Goal: Information Seeking & Learning: Learn about a topic

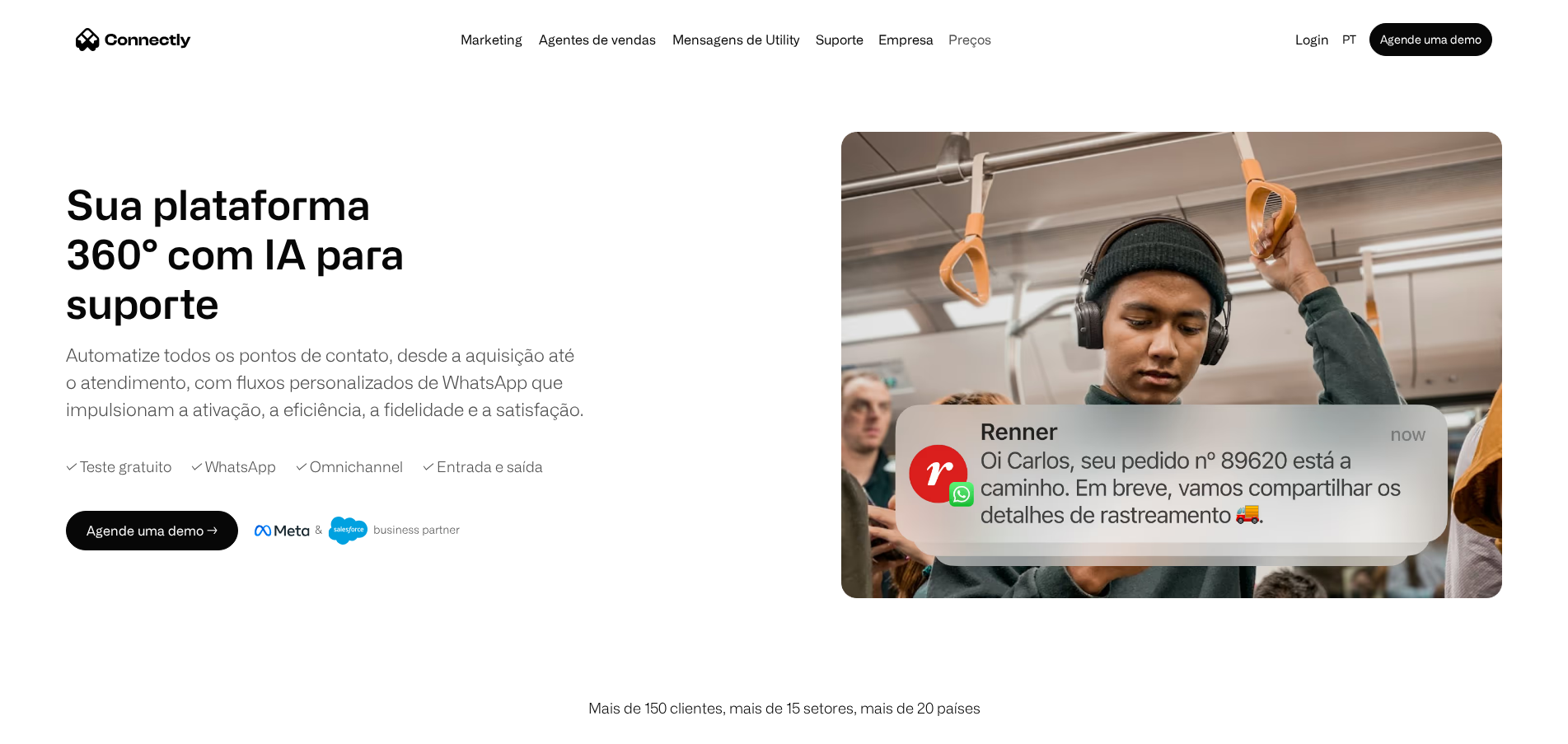
click at [978, 34] on link "Preços" at bounding box center [970, 40] width 56 height 13
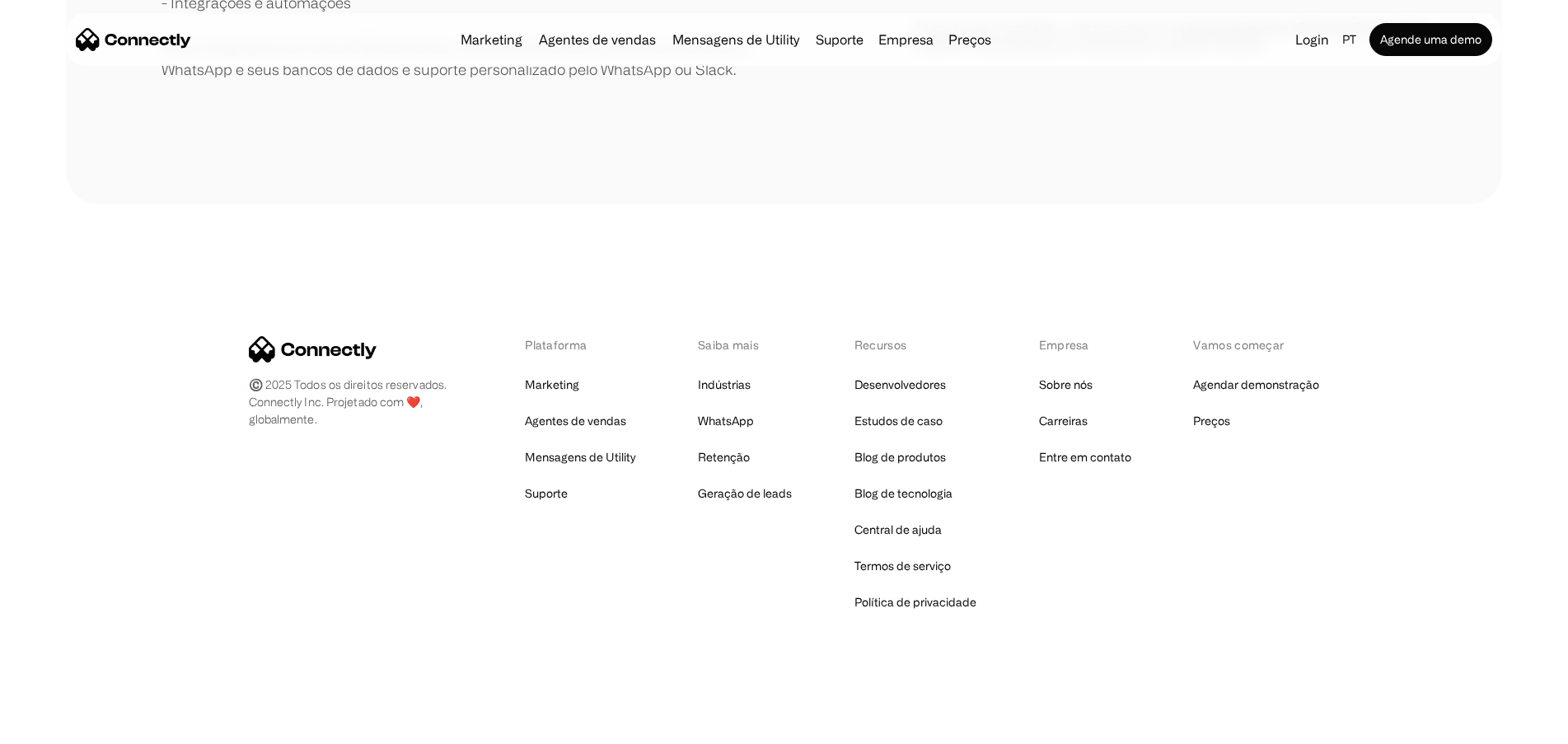
scroll to position [718, 0]
click at [740, 425] on link "WhatsApp" at bounding box center [726, 419] width 56 height 23
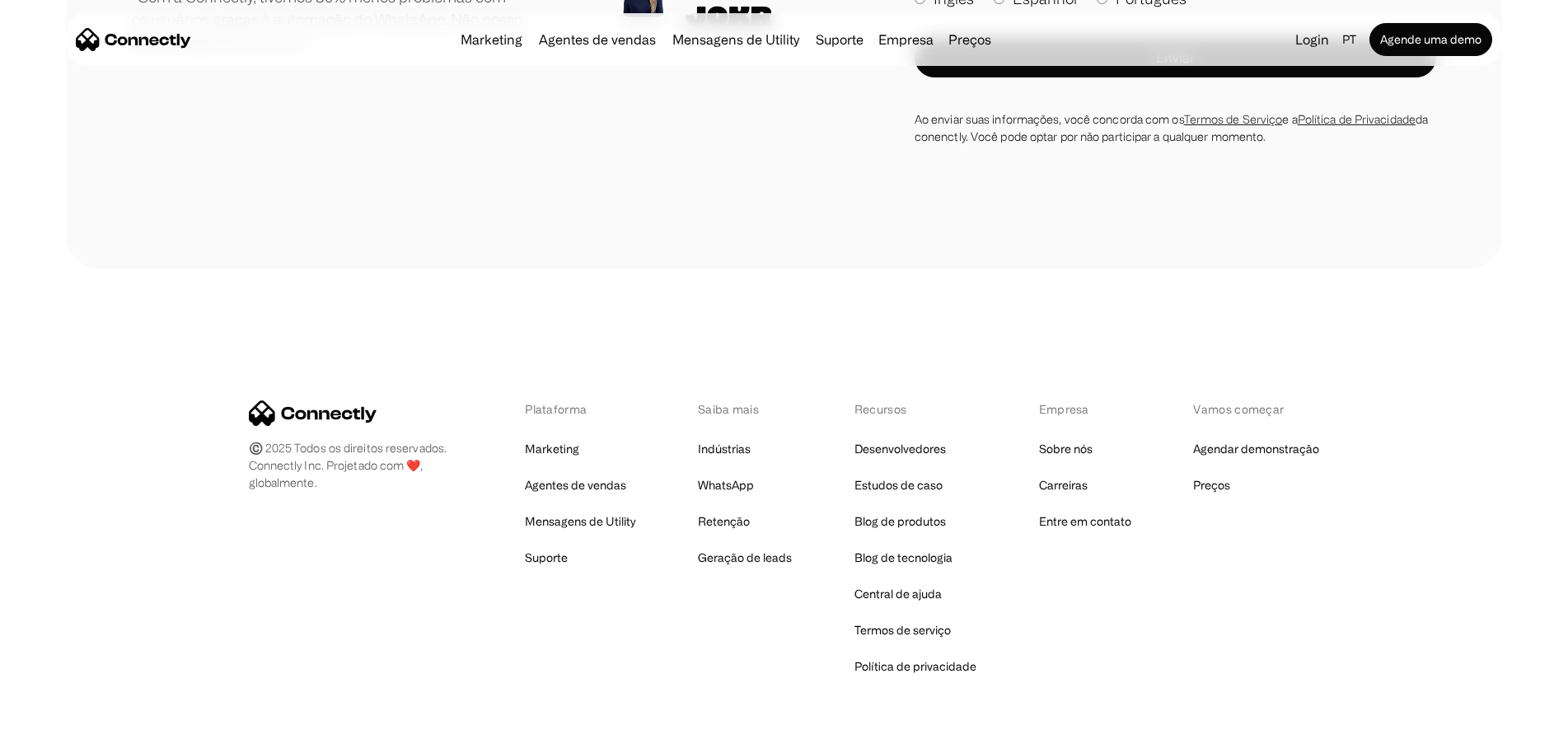
scroll to position [5617, 0]
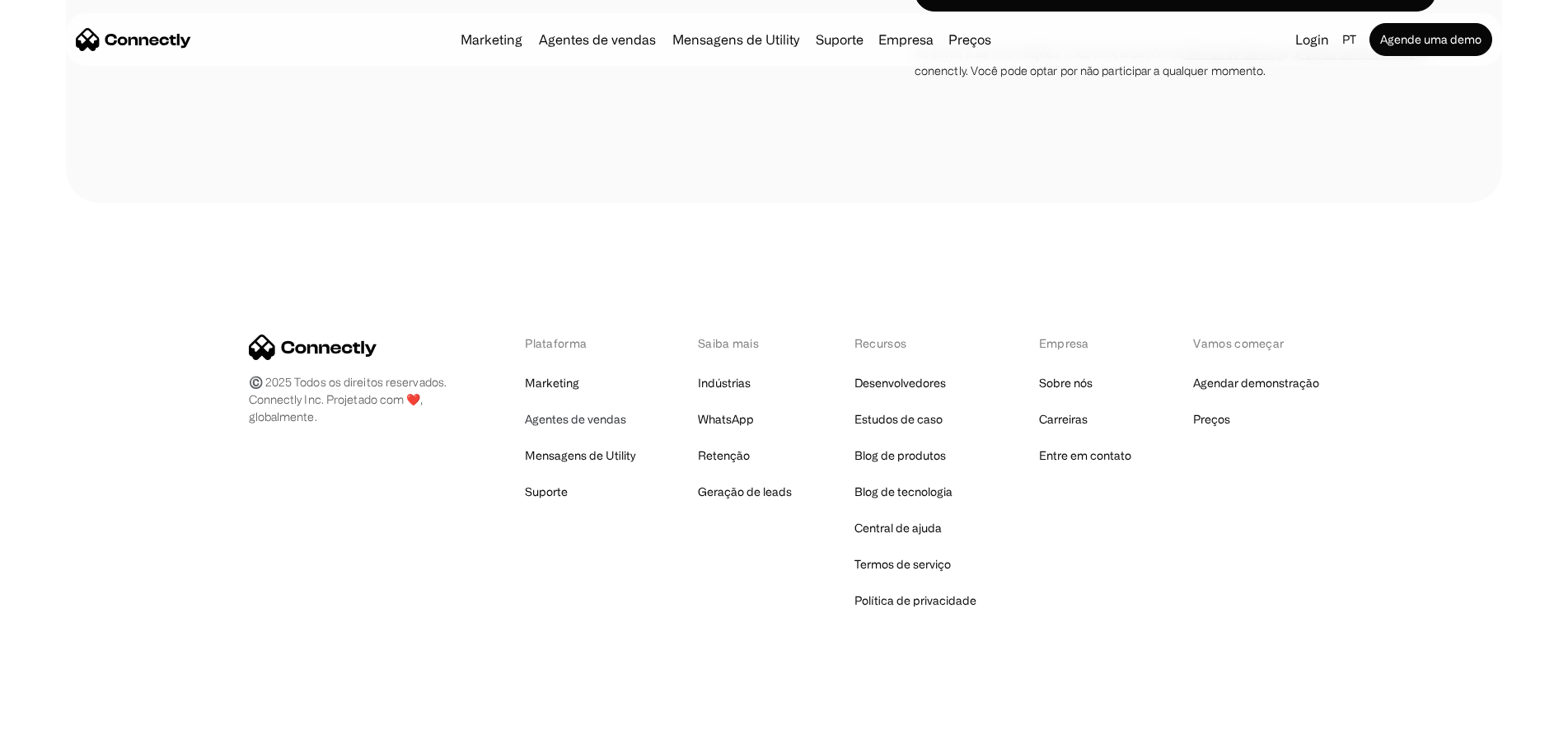
click at [588, 425] on link "Agentes de vendas" at bounding box center [575, 419] width 101 height 23
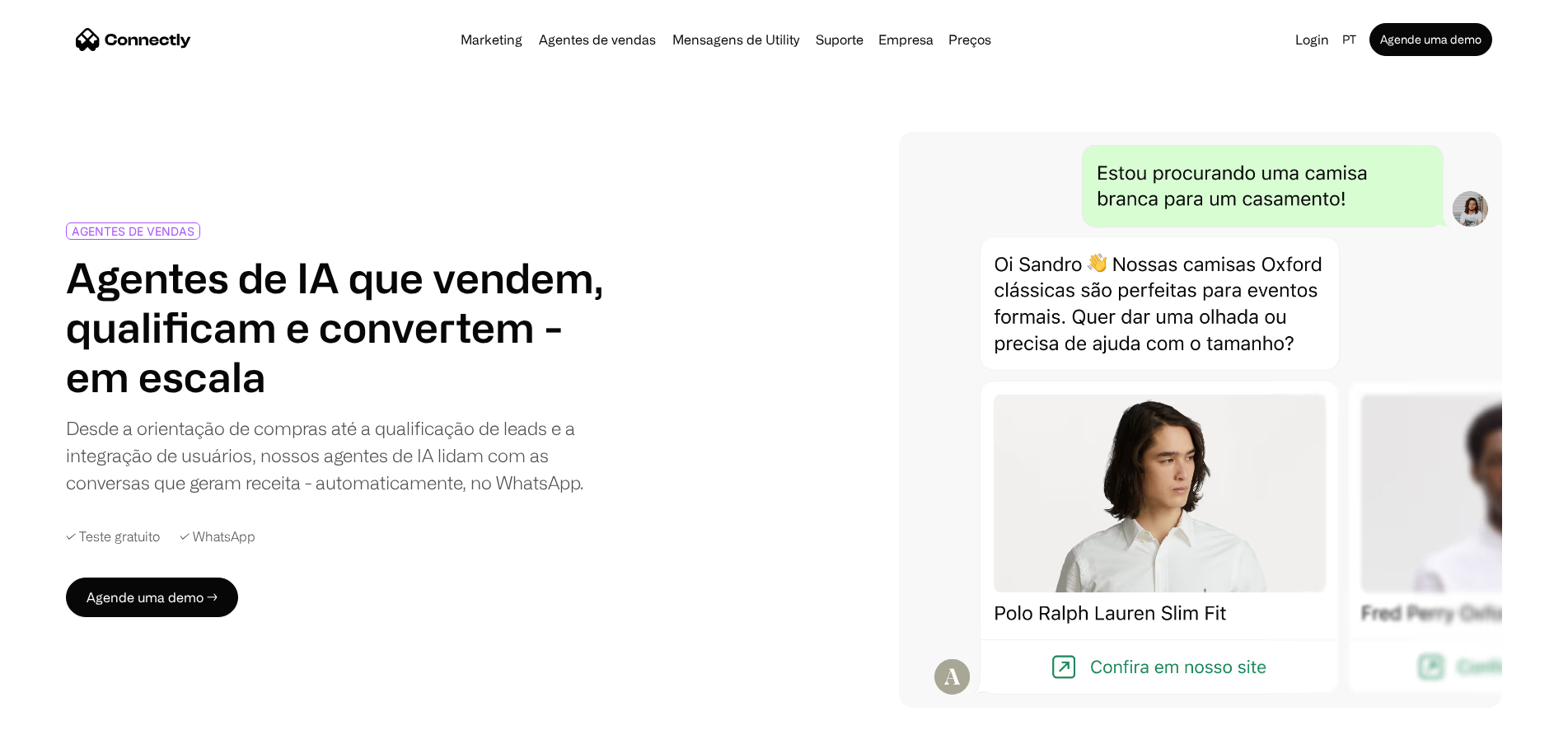
click at [382, 488] on div "Desde a orientação de compras até a qualificação de leads e a integração de usu…" at bounding box center [336, 455] width 541 height 82
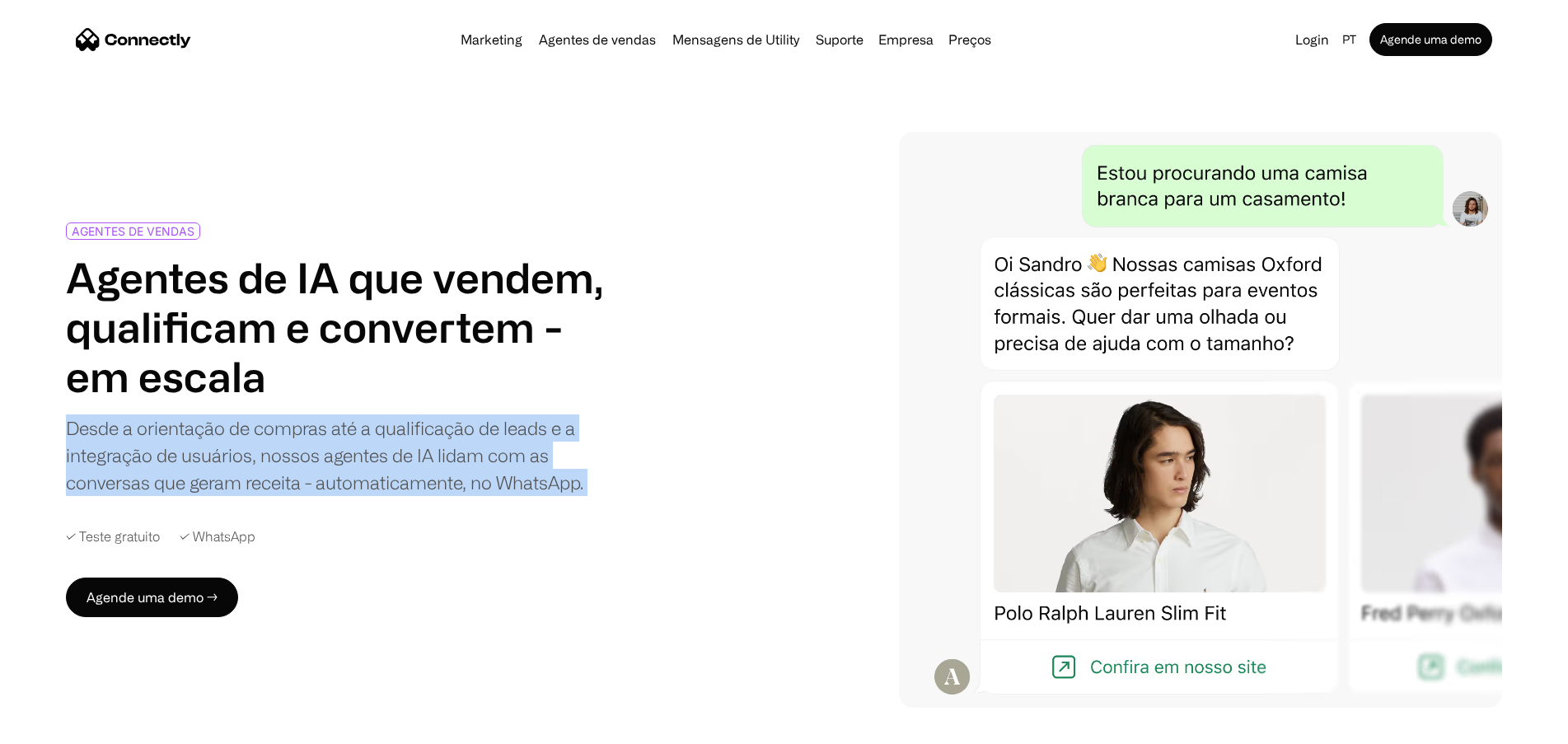
click at [382, 488] on div "Desde a orientação de compras até a qualificação de leads e a integração de usu…" at bounding box center [336, 455] width 541 height 82
click at [400, 451] on div "Desde a orientação de compras até a qualificação de leads e a integração de usu…" at bounding box center [336, 455] width 541 height 82
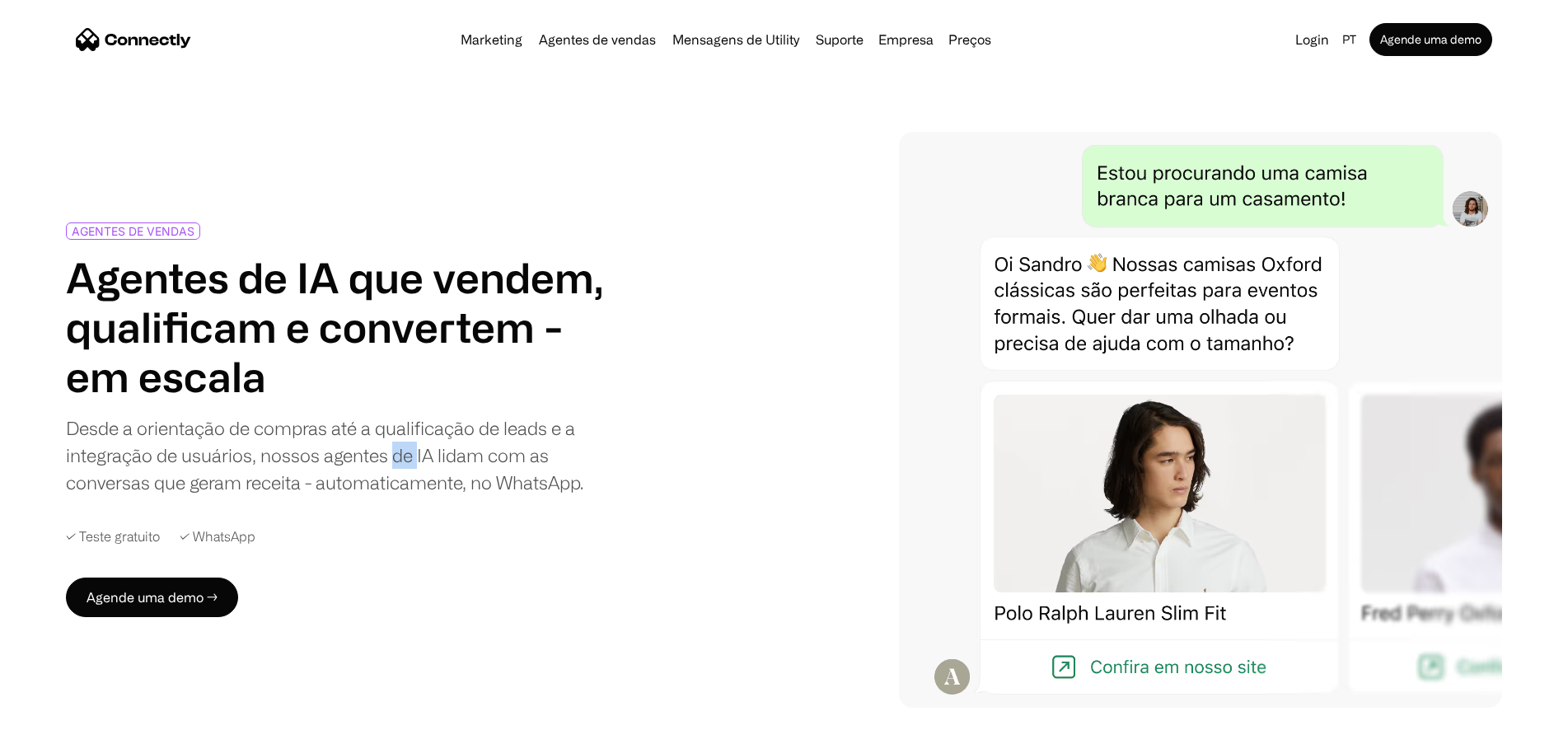
click at [400, 451] on div "Desde a orientação de compras até a qualificação de leads e a integração de usu…" at bounding box center [336, 455] width 541 height 82
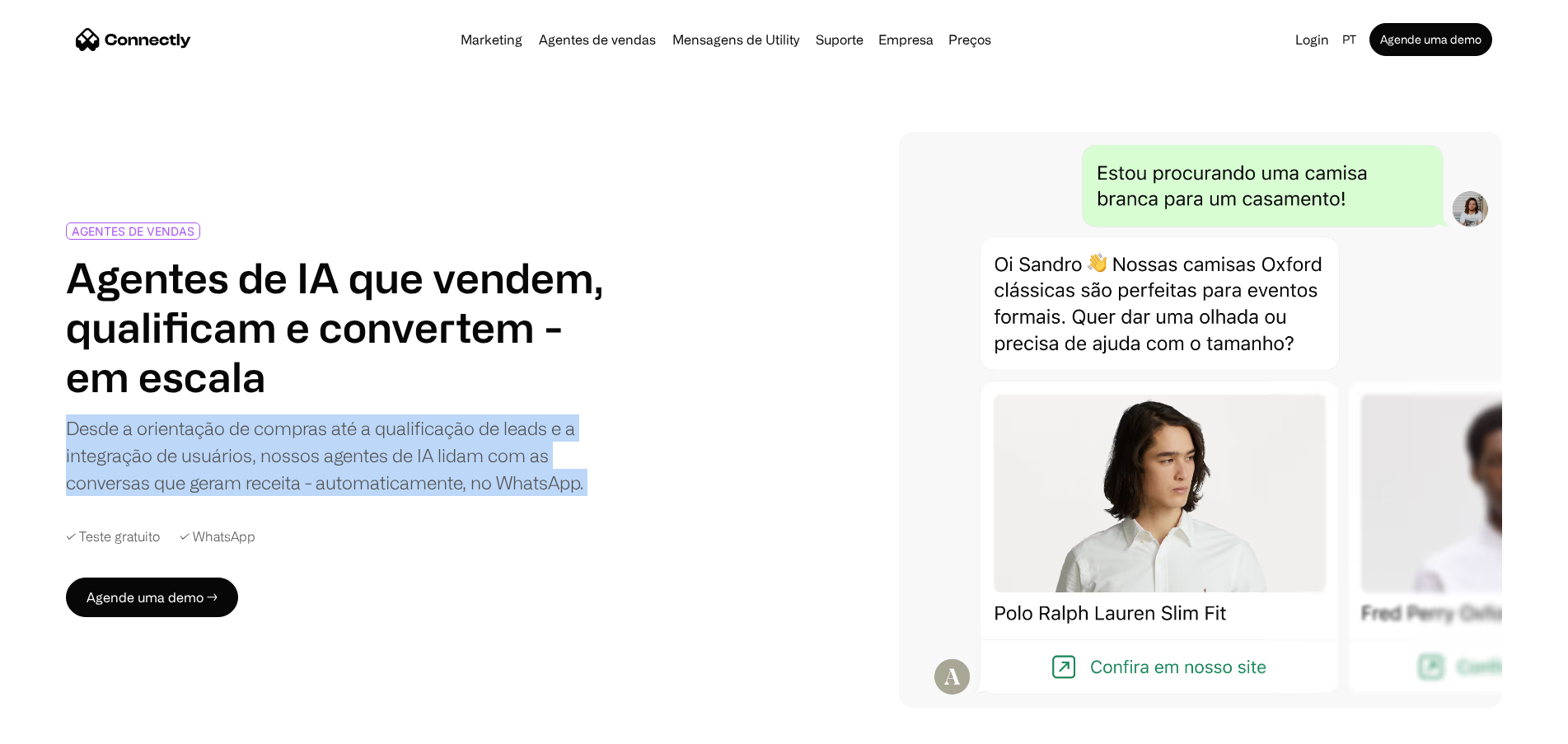
click at [400, 451] on div "Desde a orientação de compras até a qualificação de leads e a integração de usu…" at bounding box center [336, 455] width 541 height 82
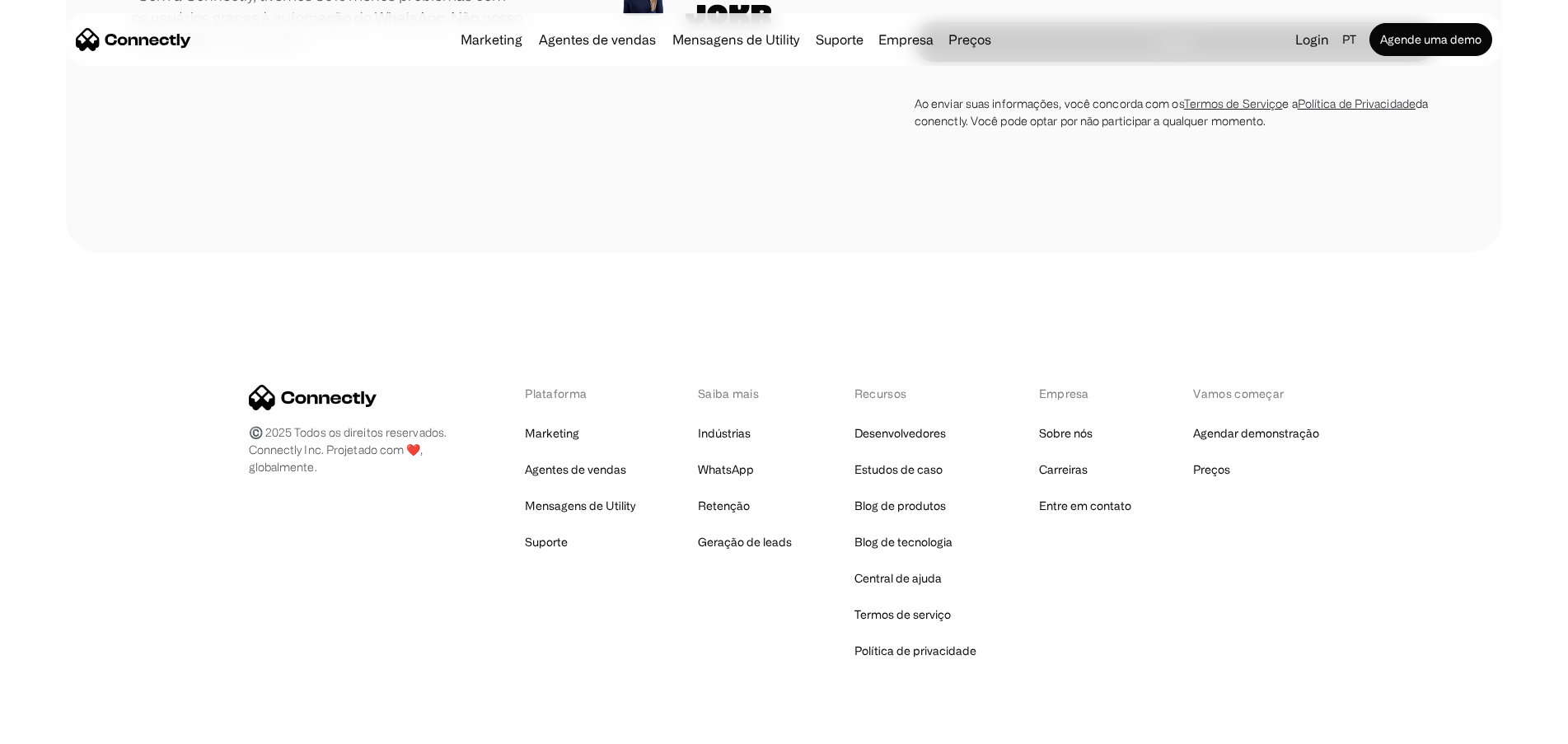
scroll to position [5095, 0]
click at [930, 493] on link "Blog de produtos" at bounding box center [900, 504] width 92 height 23
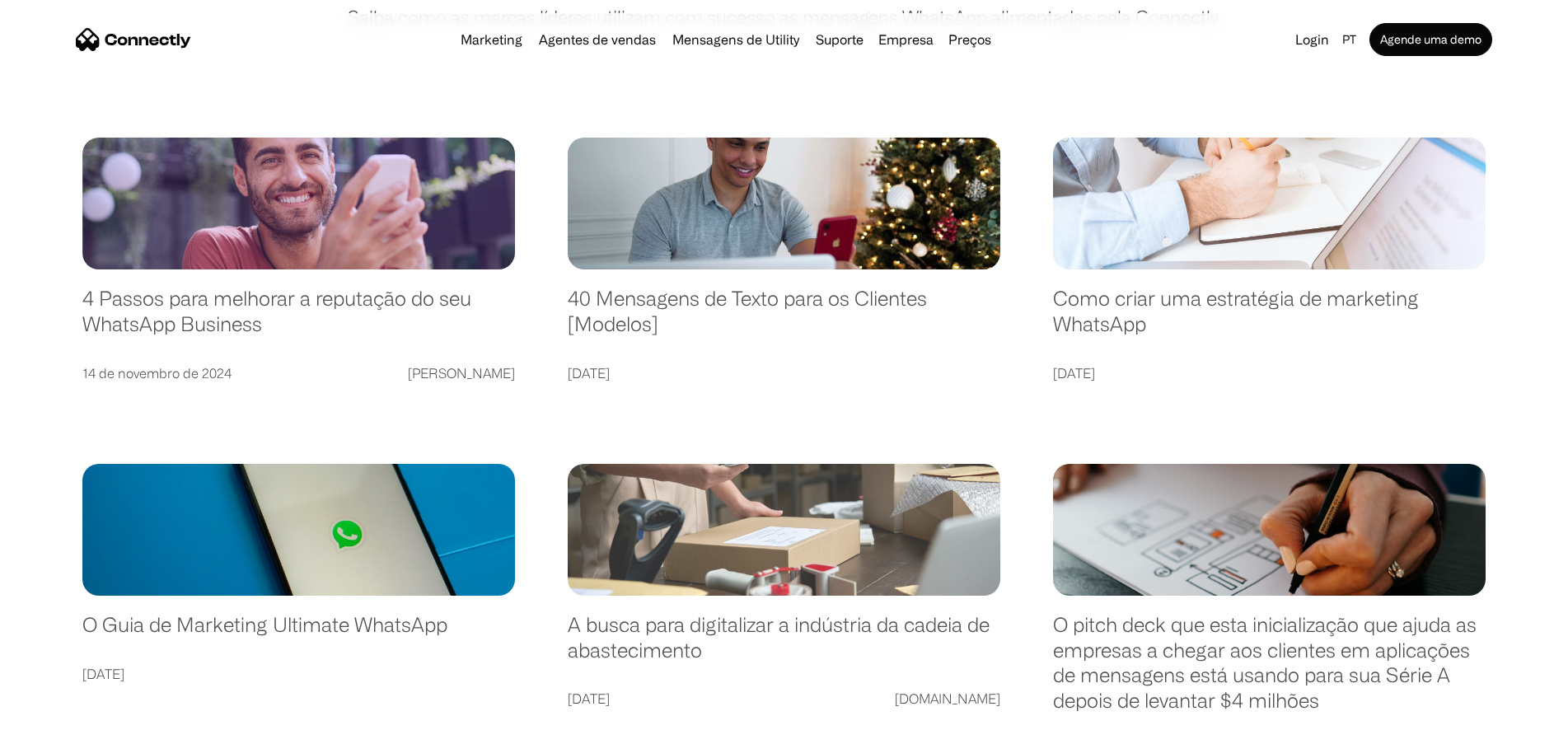
scroll to position [247, 0]
click at [807, 543] on link at bounding box center [784, 530] width 432 height 132
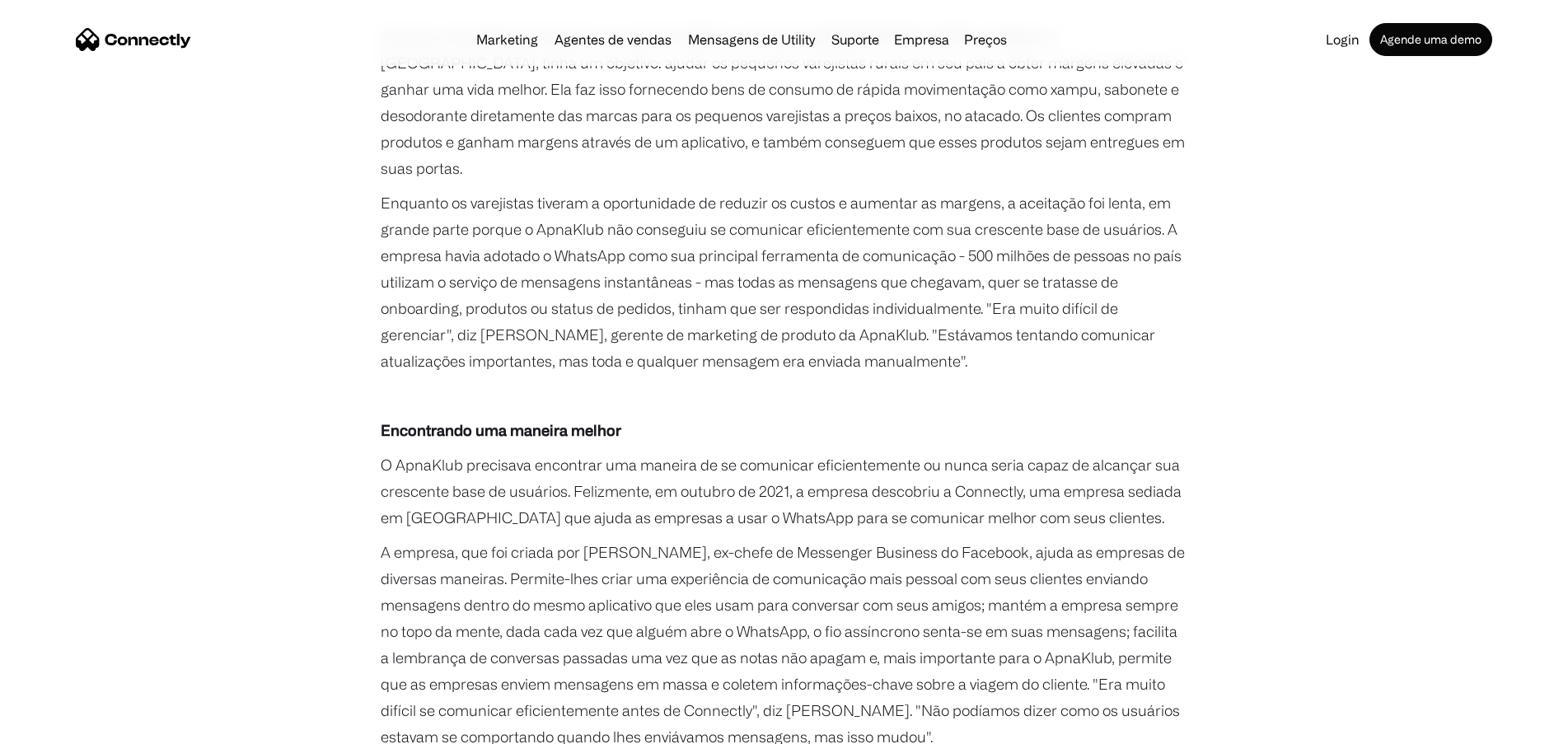
scroll to position [741, 0]
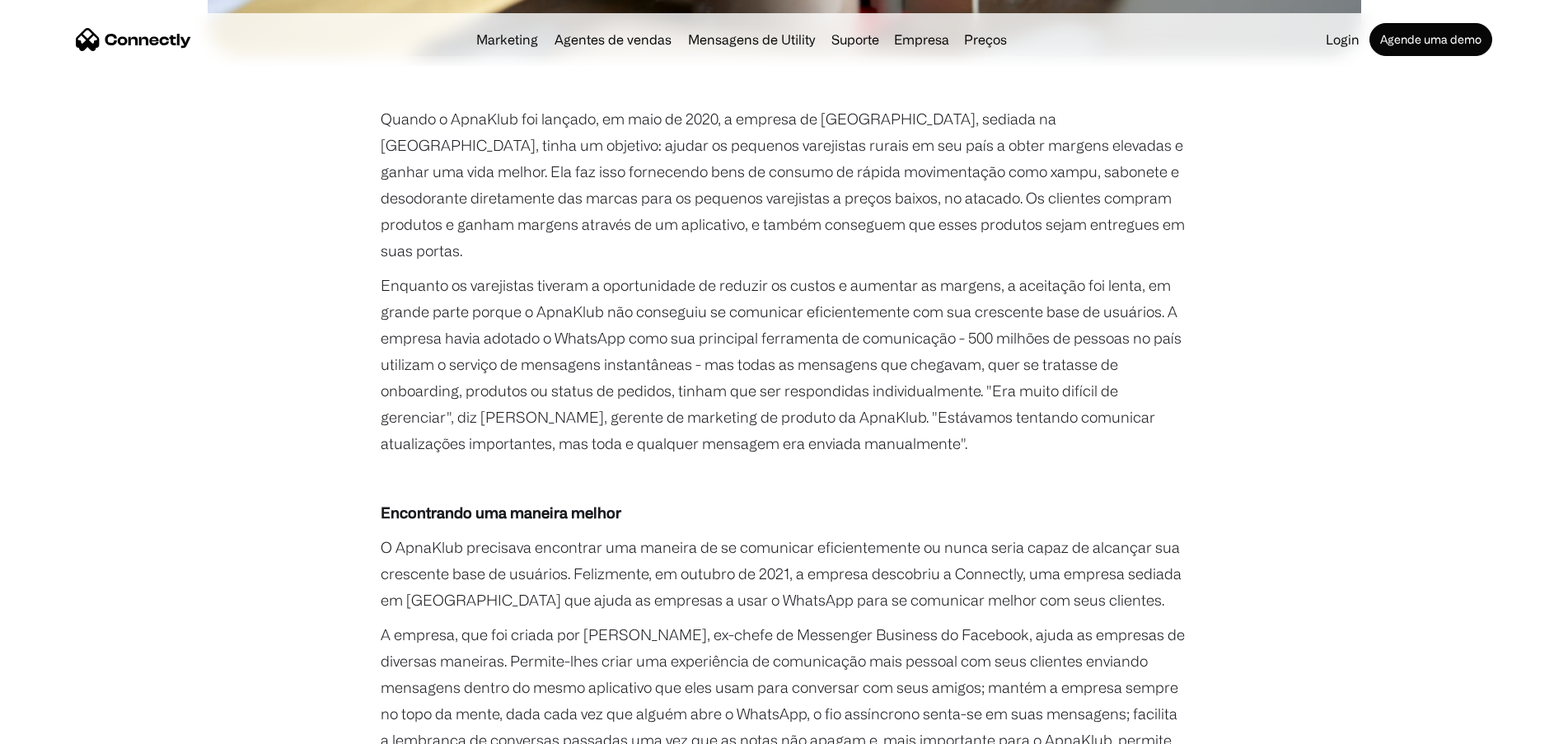
click at [965, 465] on p "‍" at bounding box center [785, 478] width 808 height 26
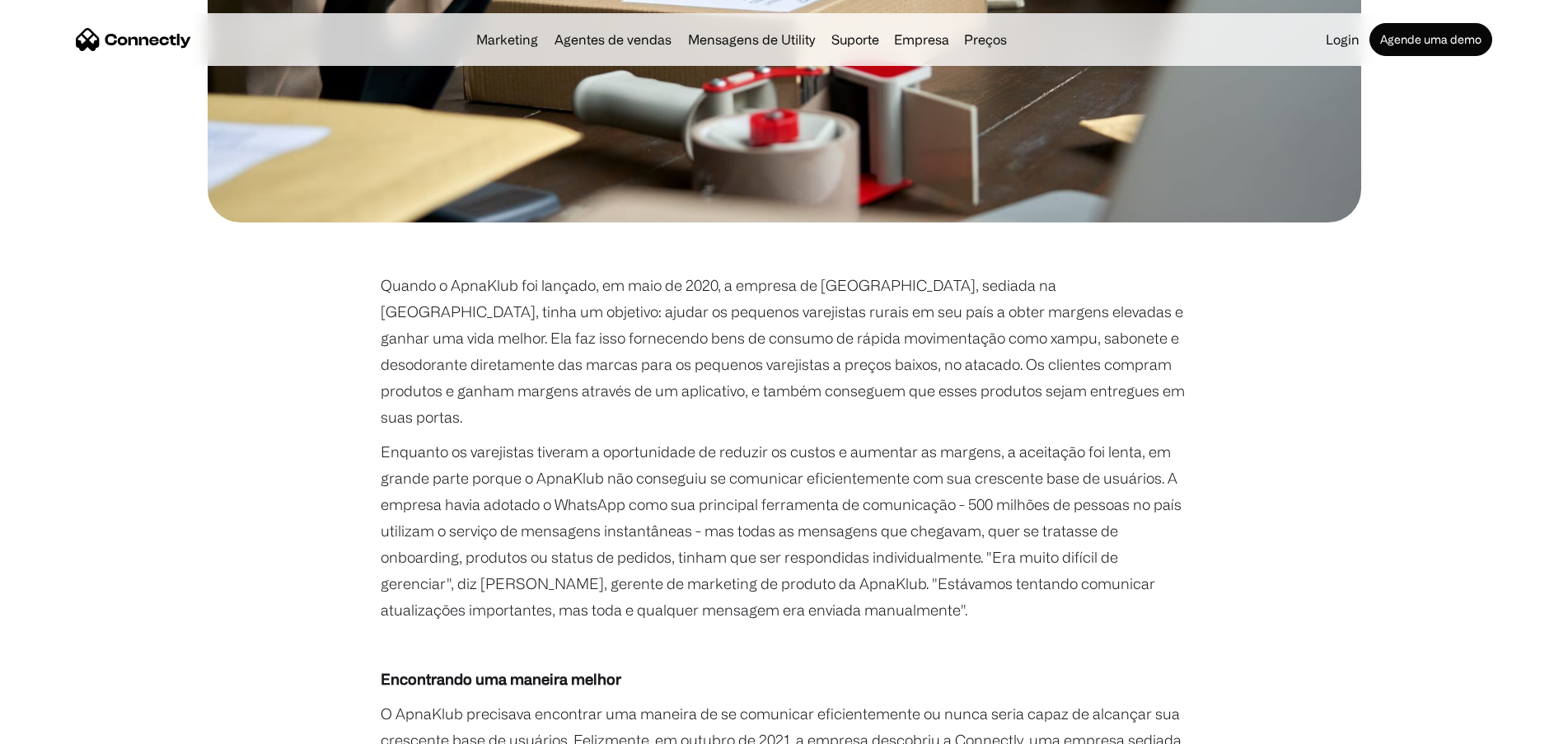
scroll to position [577, 0]
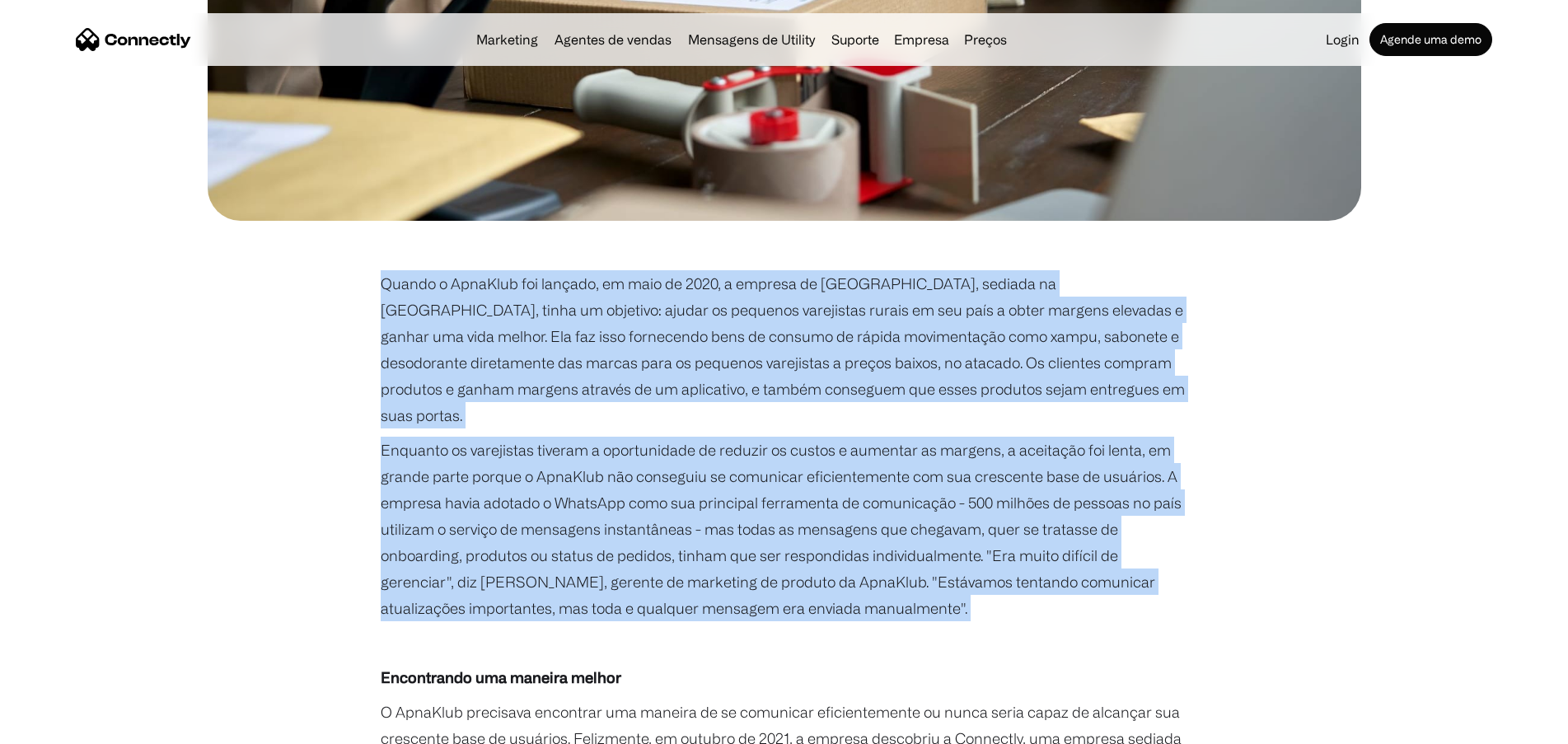
drag, startPoint x: 924, startPoint y: 599, endPoint x: 345, endPoint y: 292, distance: 655.4
click at [345, 292] on div "A busca para digitalizar a indústria da cadeia de abastecimento Inc.com APR 27,…" at bounding box center [784, 734] width 1153 height 2392
copy div "Quando o ApnaKlub foi lançado, em maio de 2020, a empresa de Bengaluru, sediada…"
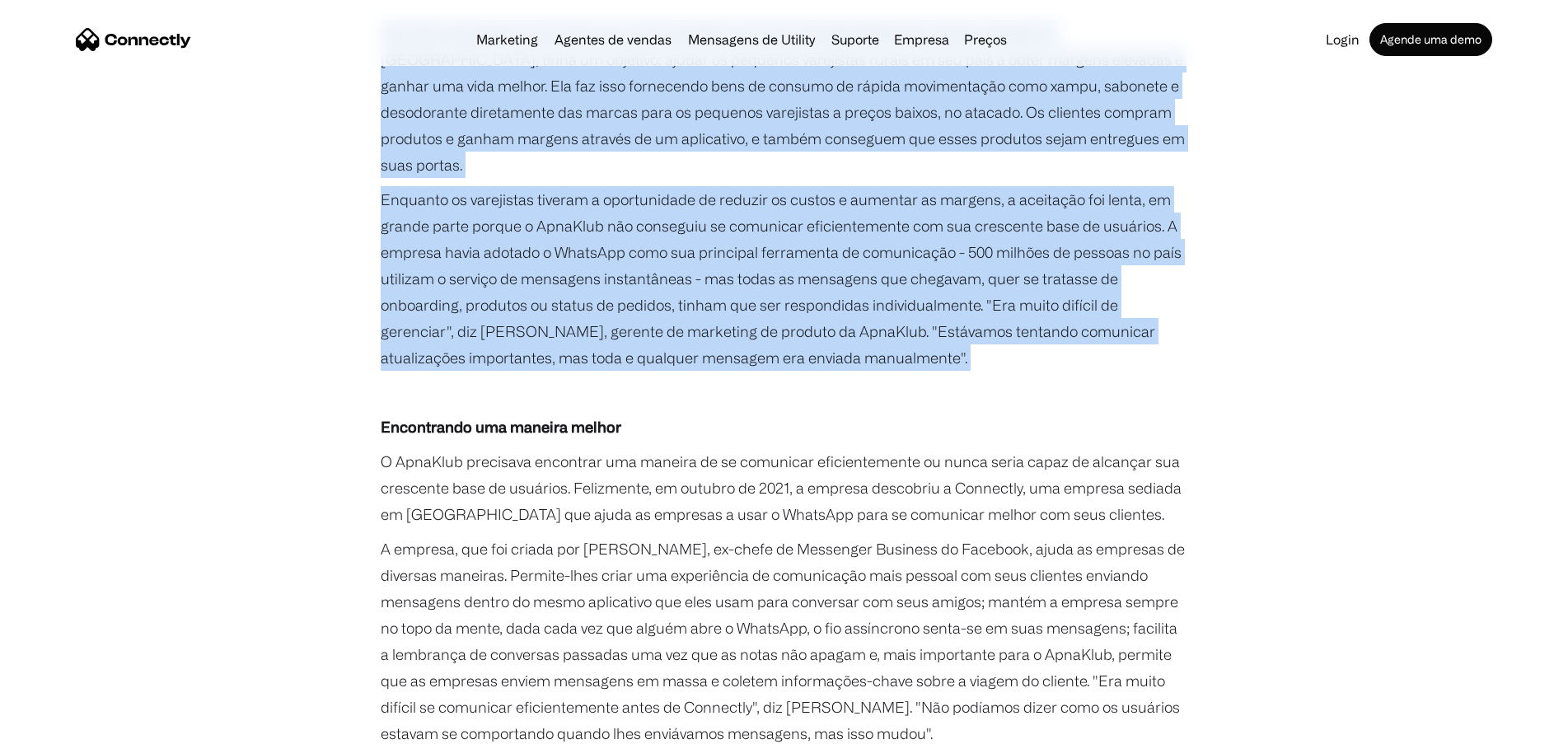
scroll to position [906, 0]
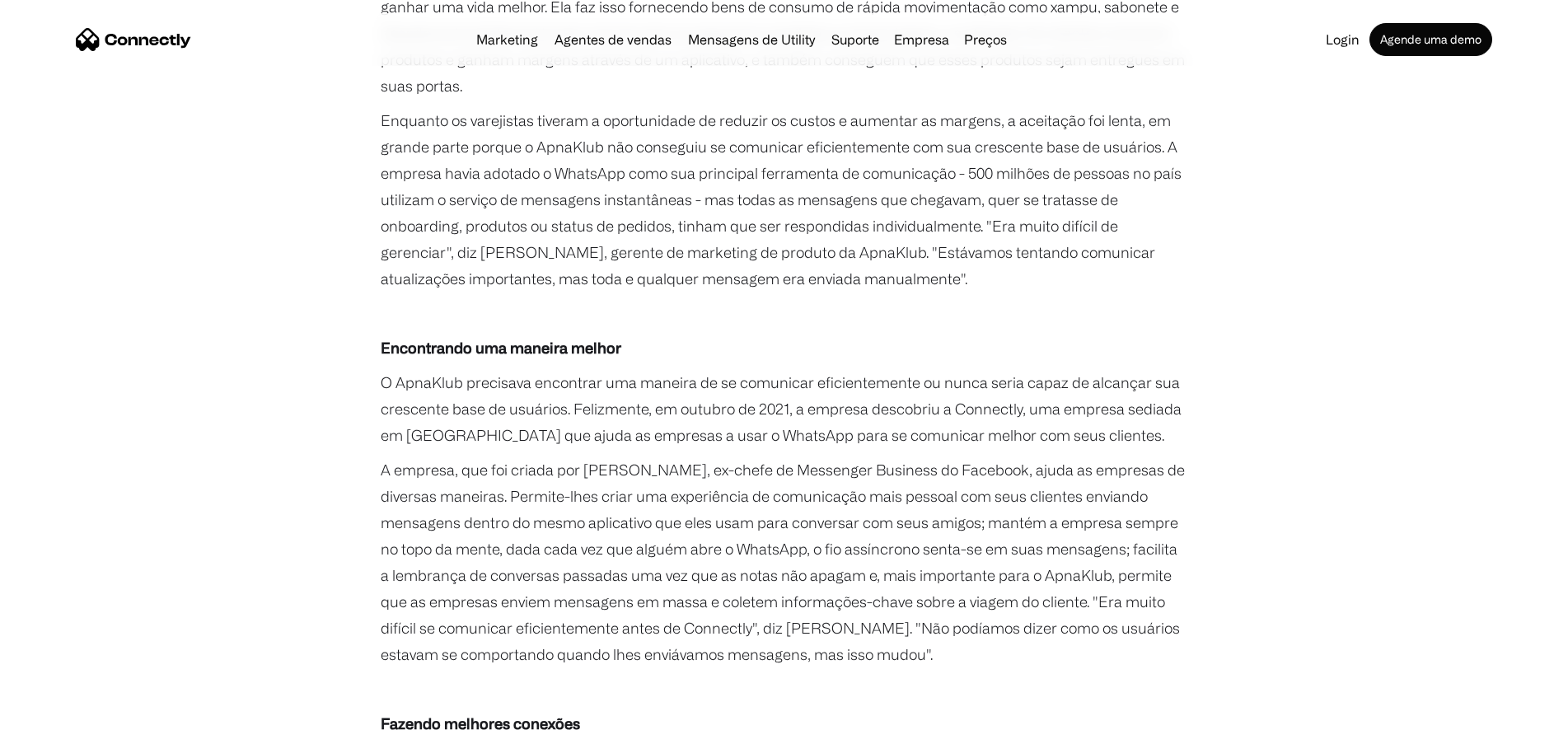
click at [381, 369] on p "O ApnaKlub precisava encontrar uma maneira de se comunicar eficientemente ou nu…" at bounding box center [785, 409] width 808 height 79
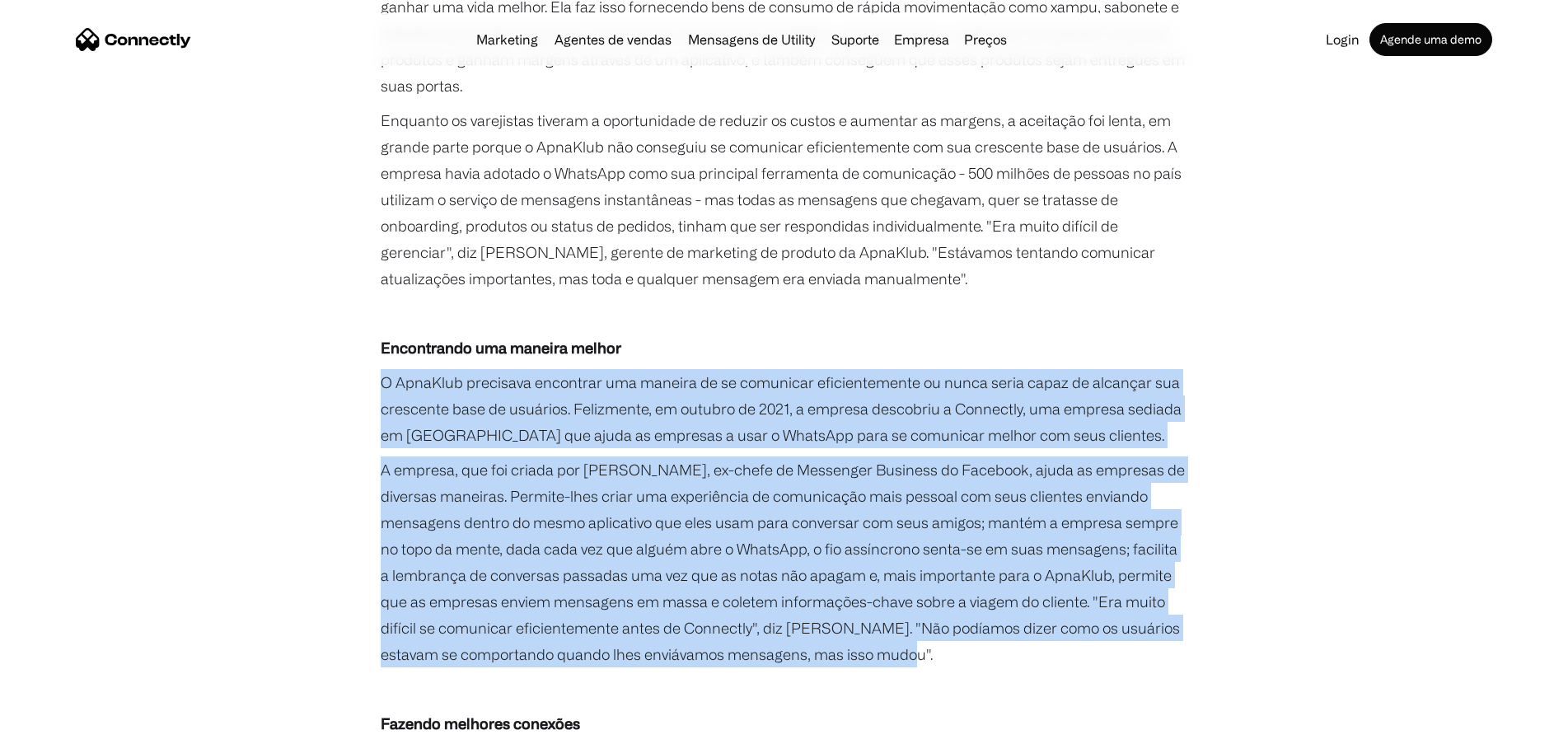
click at [890, 626] on p "A empresa, que foi criada por Stefanos Loukakos, ex-chefe de Messenger Business…" at bounding box center [785, 562] width 808 height 211
drag, startPoint x: 871, startPoint y: 577, endPoint x: 811, endPoint y: 559, distance: 62.6
click at [811, 559] on p "A empresa, que foi criada por Stefanos Loukakos, ex-chefe de Messenger Business…" at bounding box center [785, 562] width 808 height 211
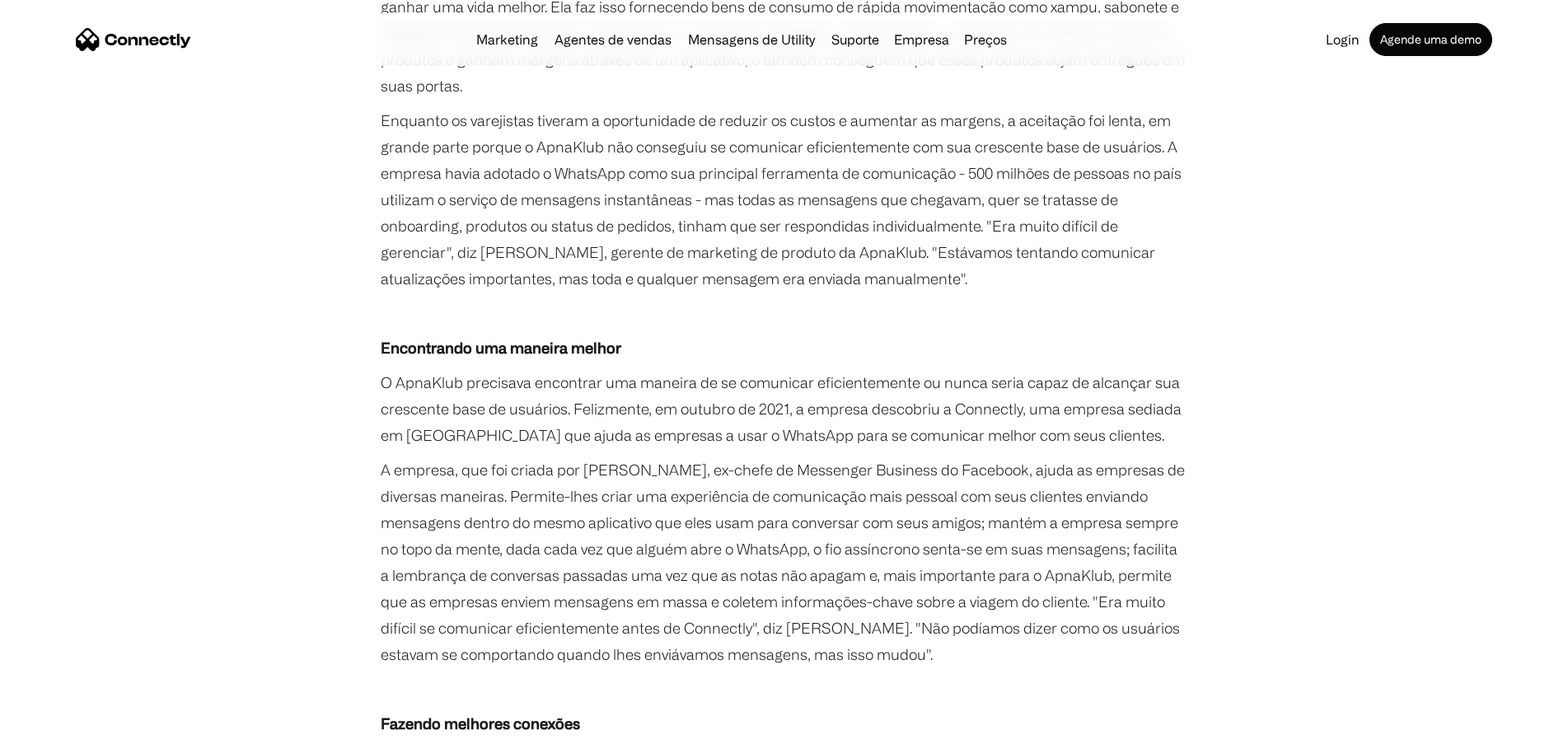
click at [377, 354] on div "A busca para digitalizar a indústria da cadeia de abastecimento Inc.com APR 27,…" at bounding box center [784, 405] width 1153 height 2392
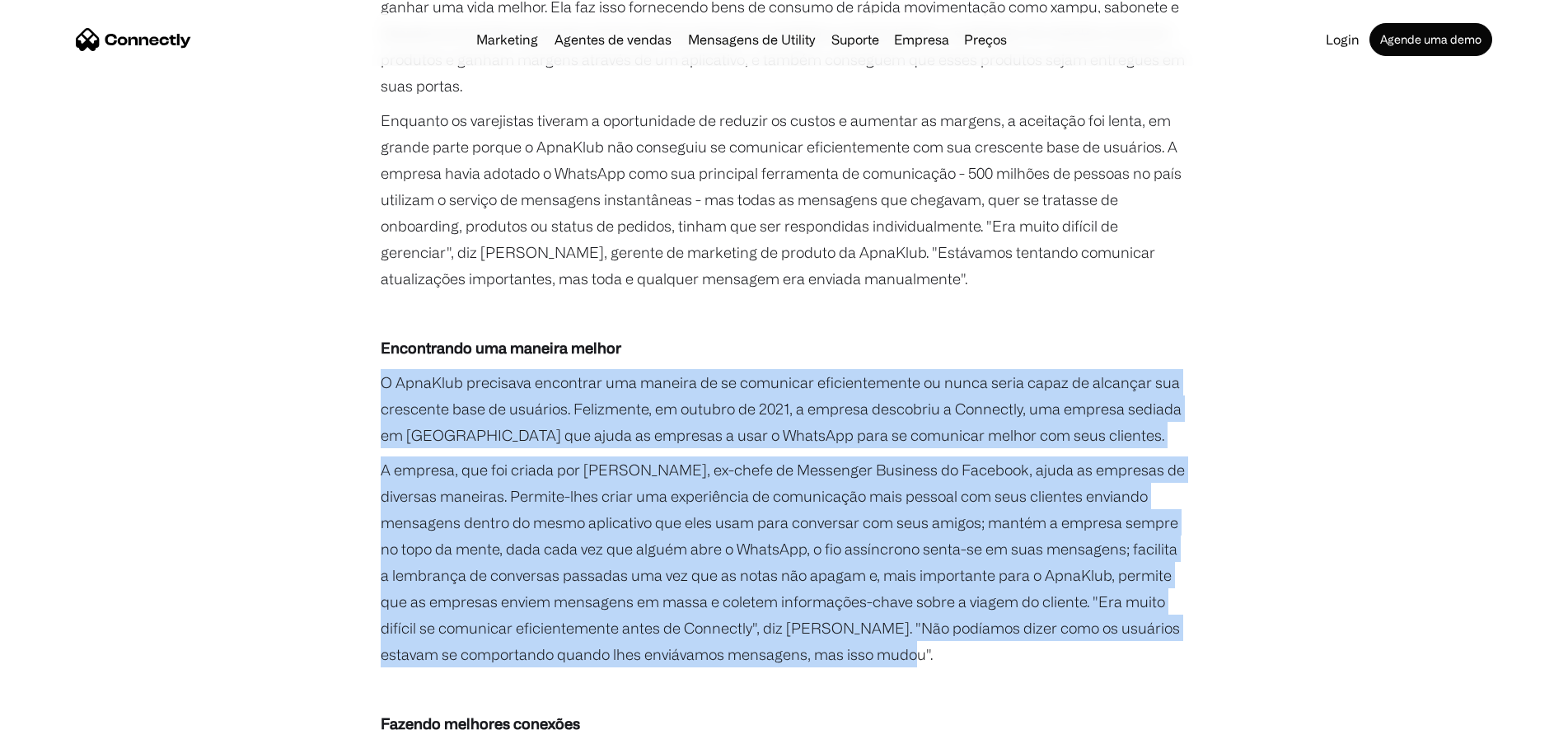
click at [880, 628] on p "A empresa, que foi criada por Stefanos Loukakos, ex-chefe de Messenger Business…" at bounding box center [785, 562] width 808 height 211
copy div "O ApnaKlub precisava encontrar uma maneira de se comunicar eficientemente ou nu…"
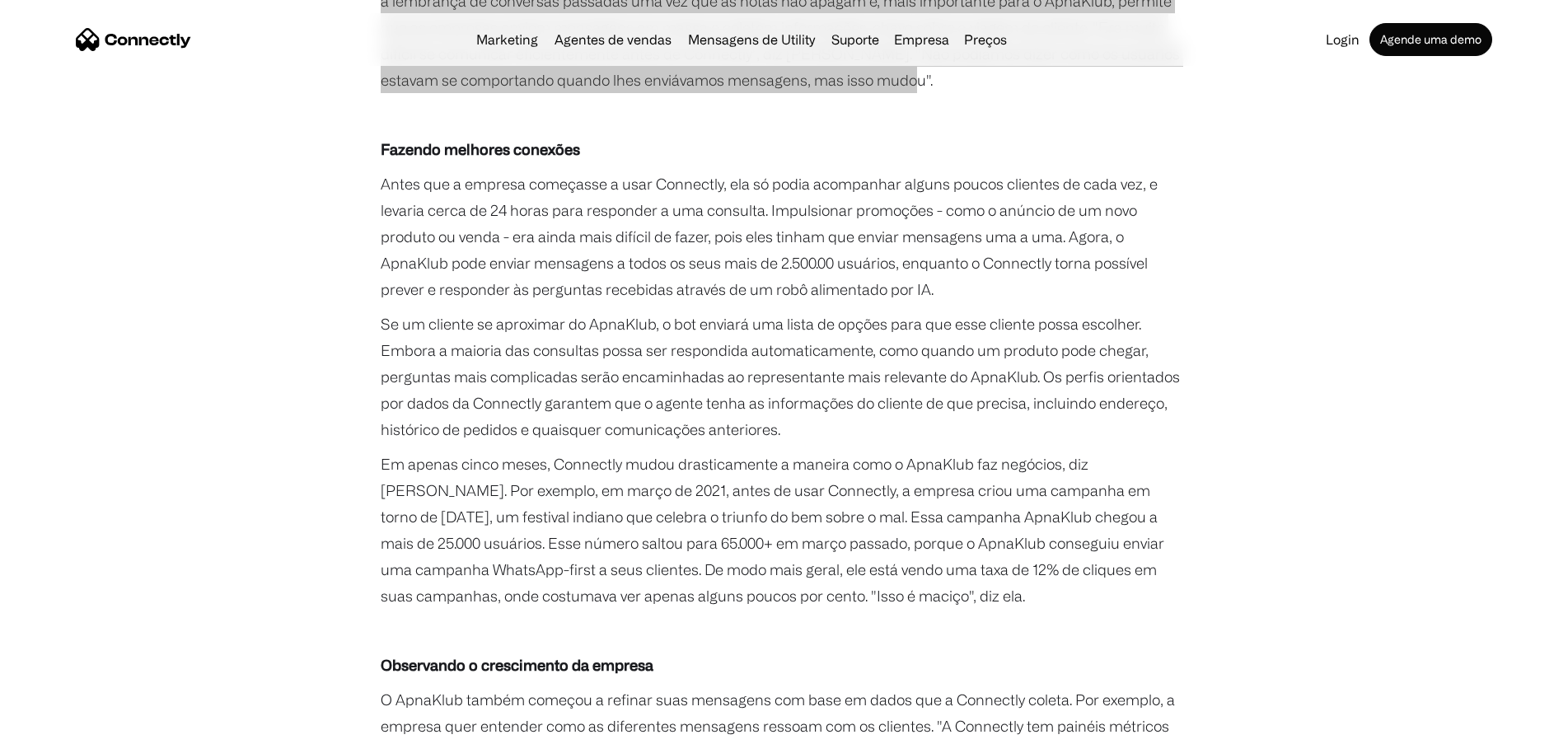
scroll to position [1482, 0]
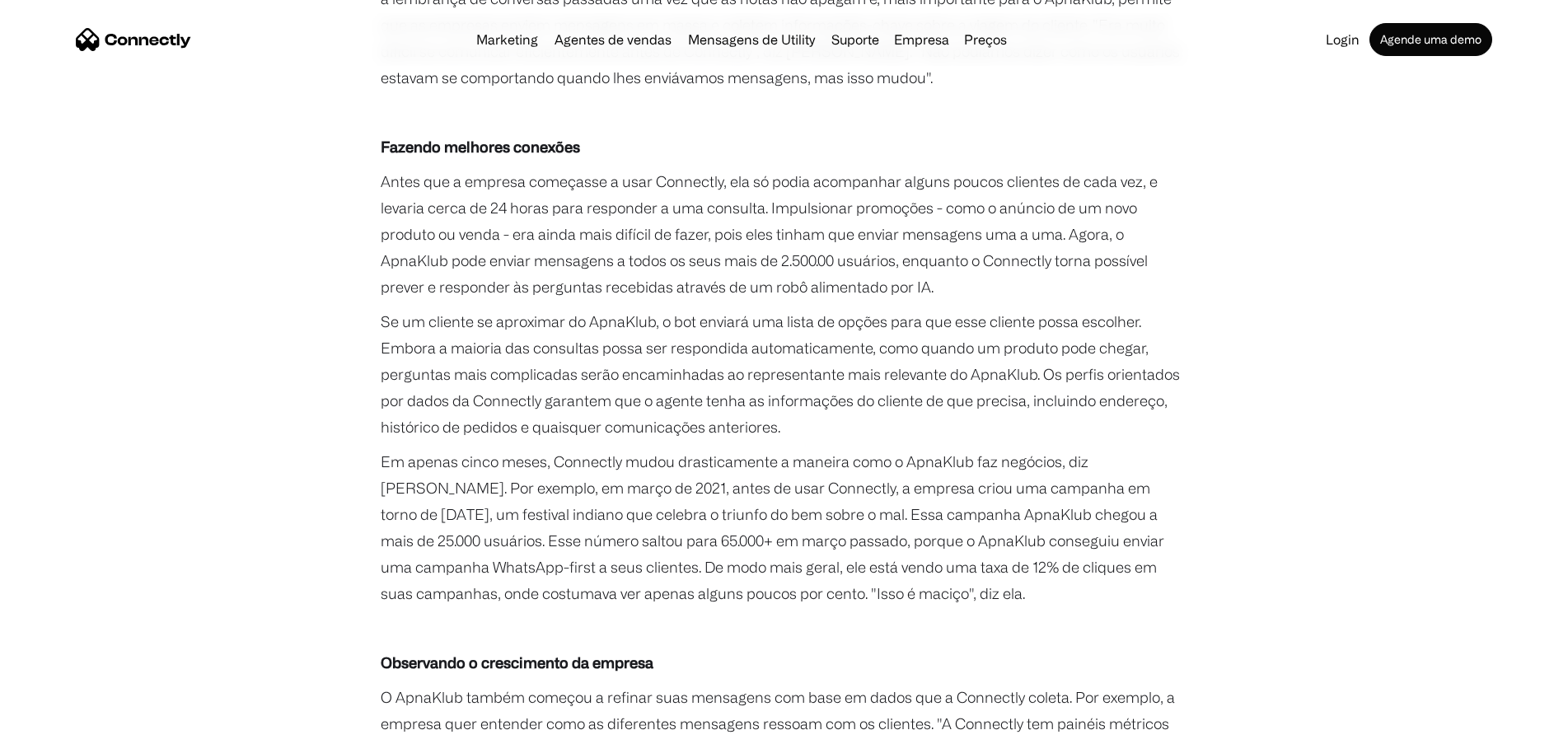
click at [381, 168] on p "Antes que a empresa começasse a usar Connectly, ela só podia acompanhar alguns …" at bounding box center [785, 234] width 808 height 132
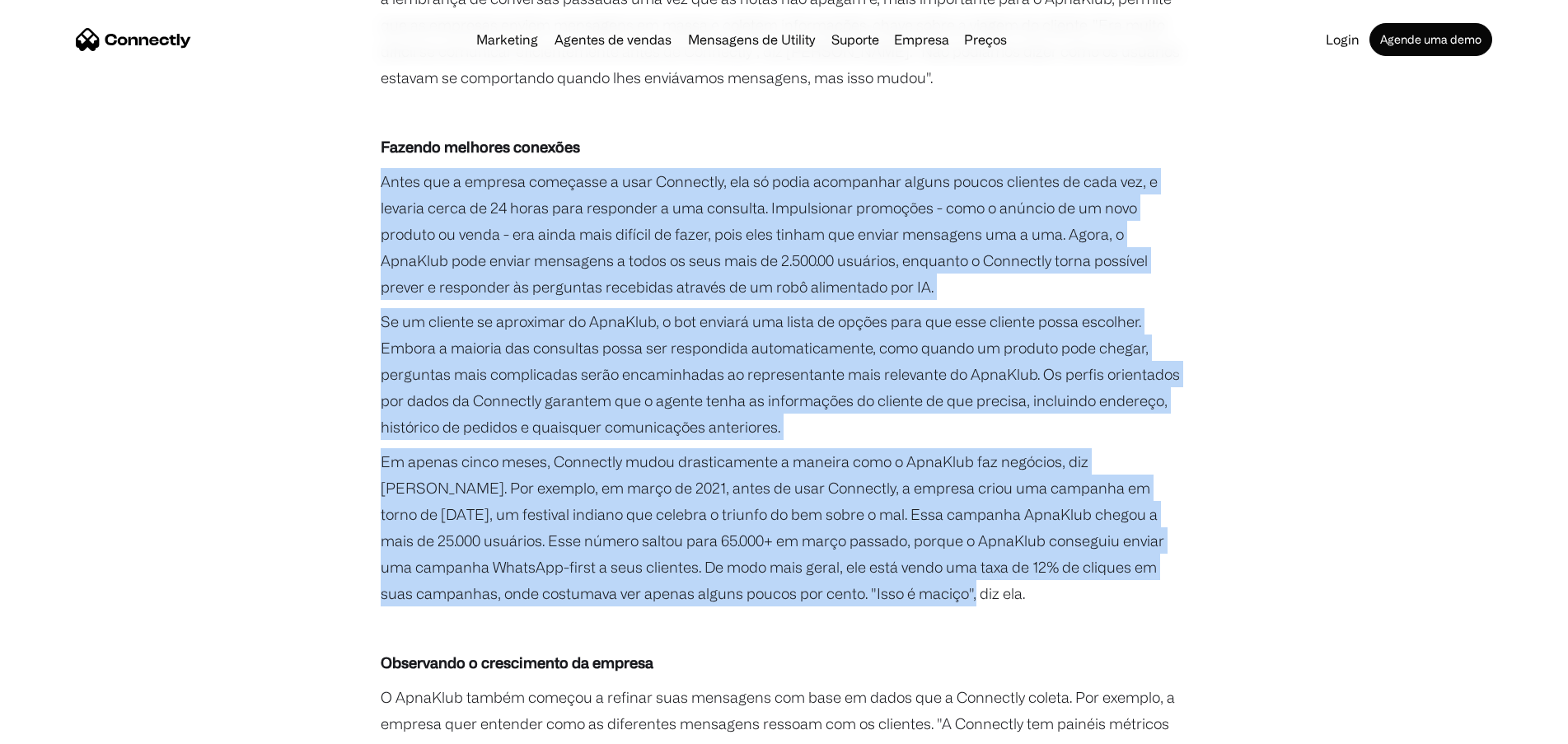
click at [845, 562] on p "Em apenas cinco meses, Connectly mudou drasticamente a maneira como o ApnaKlub …" at bounding box center [785, 527] width 808 height 158
copy div "Antes que a empresa começasse a usar Connectly, ela só podia acompanhar alguns …"
click at [412, 208] on p "Antes que a empresa começasse a usar Connectly, ela só podia acompanhar alguns …" at bounding box center [785, 234] width 808 height 132
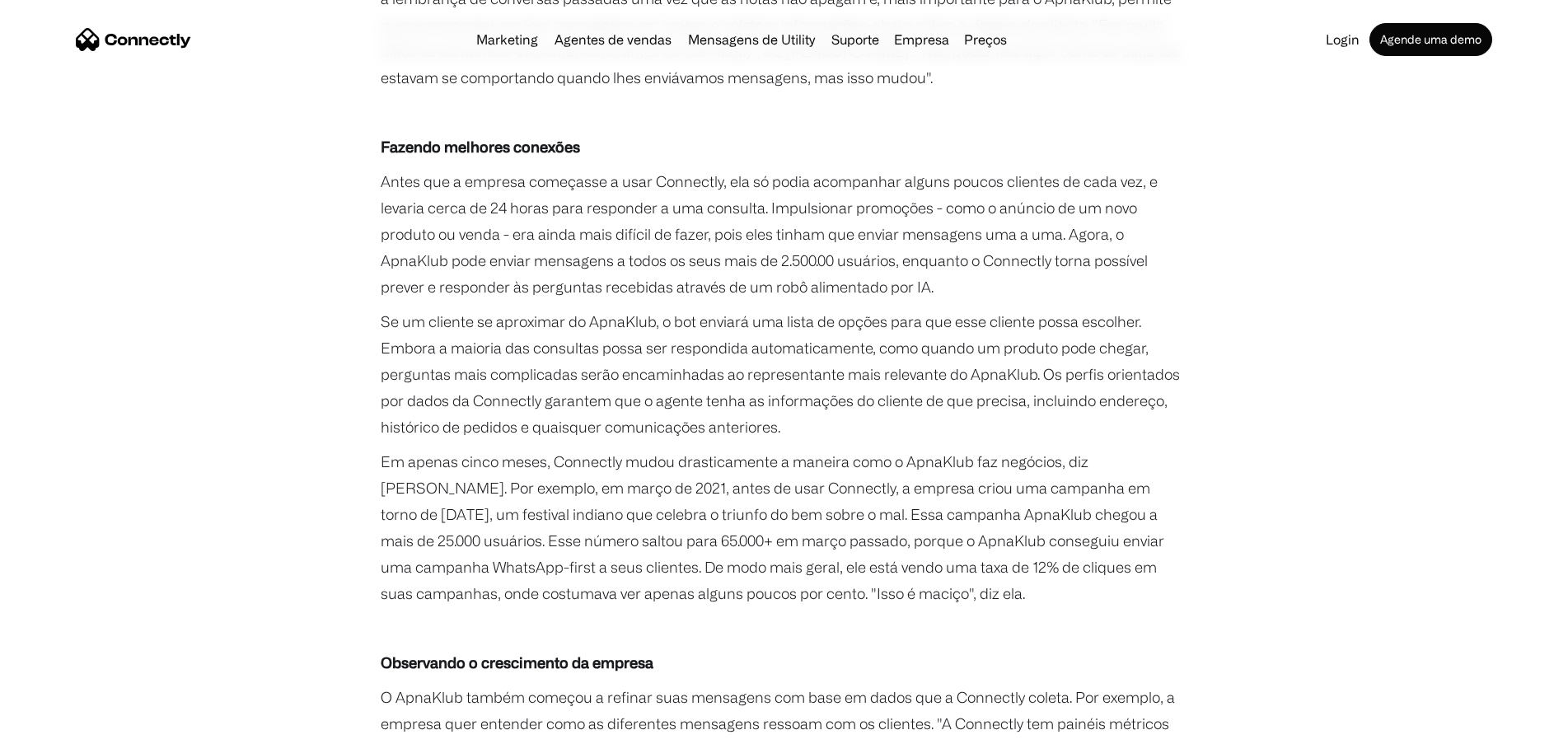
click at [382, 168] on p "Antes que a empresa começasse a usar Connectly, ela só podia acompanhar alguns …" at bounding box center [785, 234] width 808 height 132
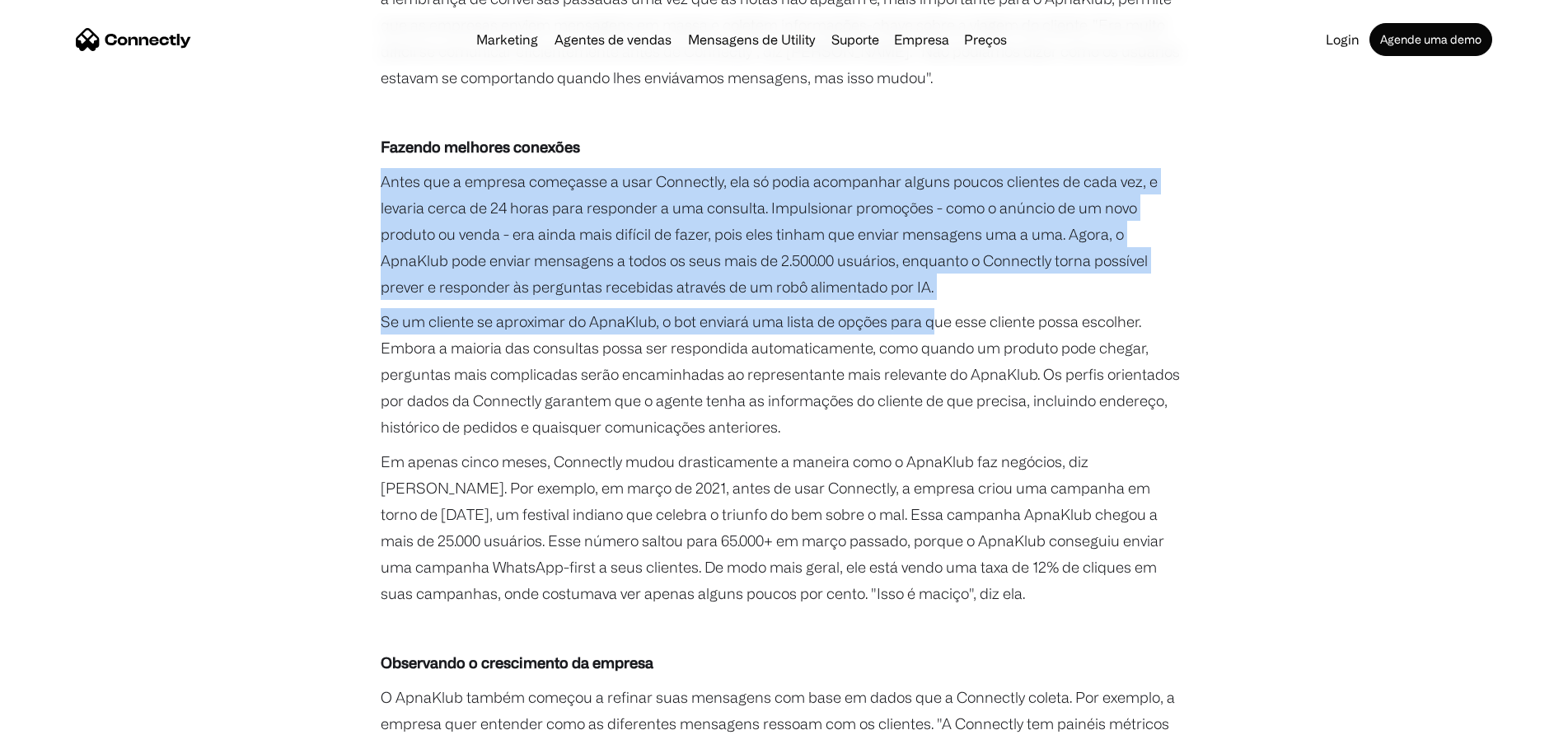
click at [933, 273] on div "Quando o ApnaKlub foi lançado, em maio de 2020, a empresa de Bengaluru, sediada…" at bounding box center [785, 194] width 808 height 1660
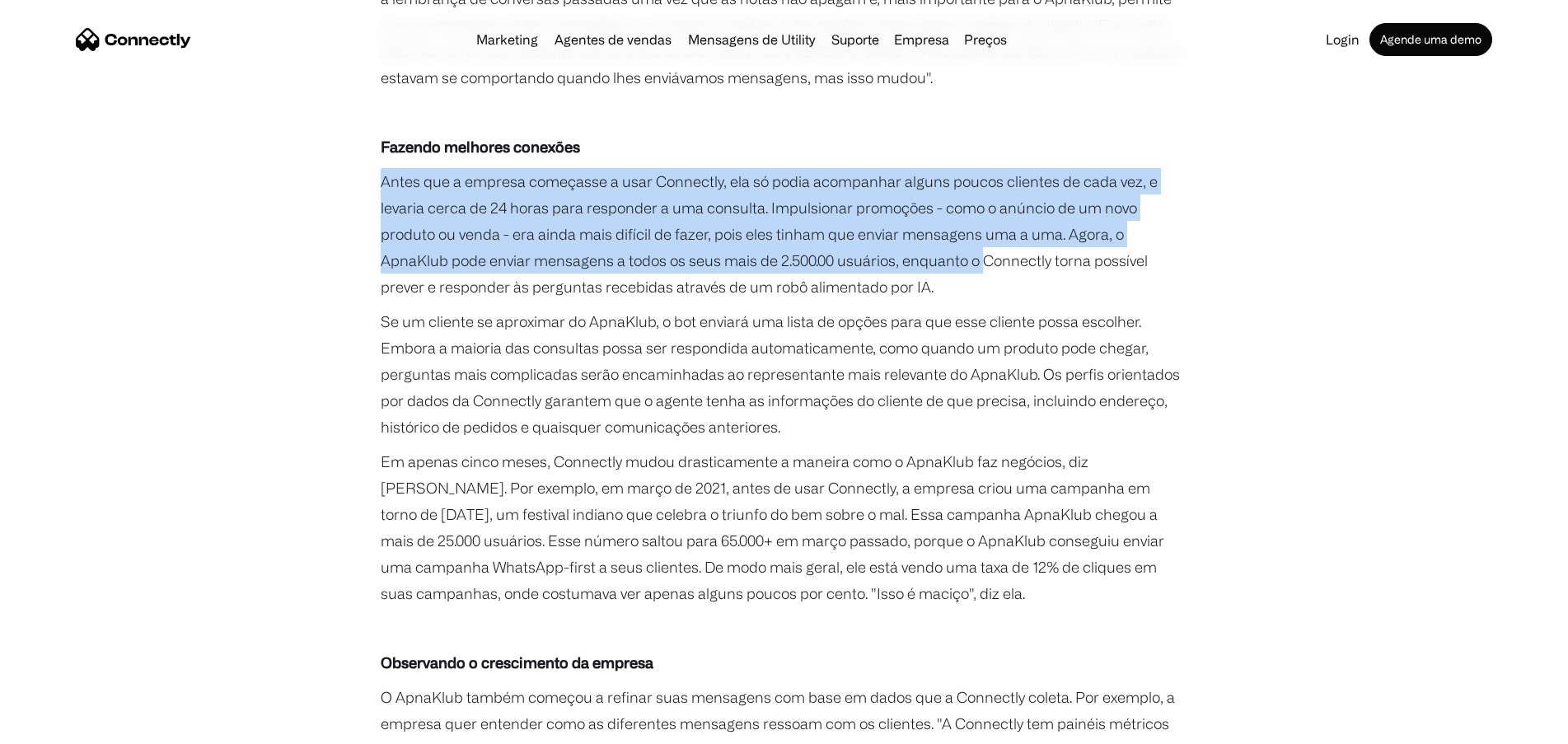
click at [916, 244] on p "Antes que a empresa começasse a usar Connectly, ela só podia acompanhar alguns …" at bounding box center [785, 234] width 808 height 132
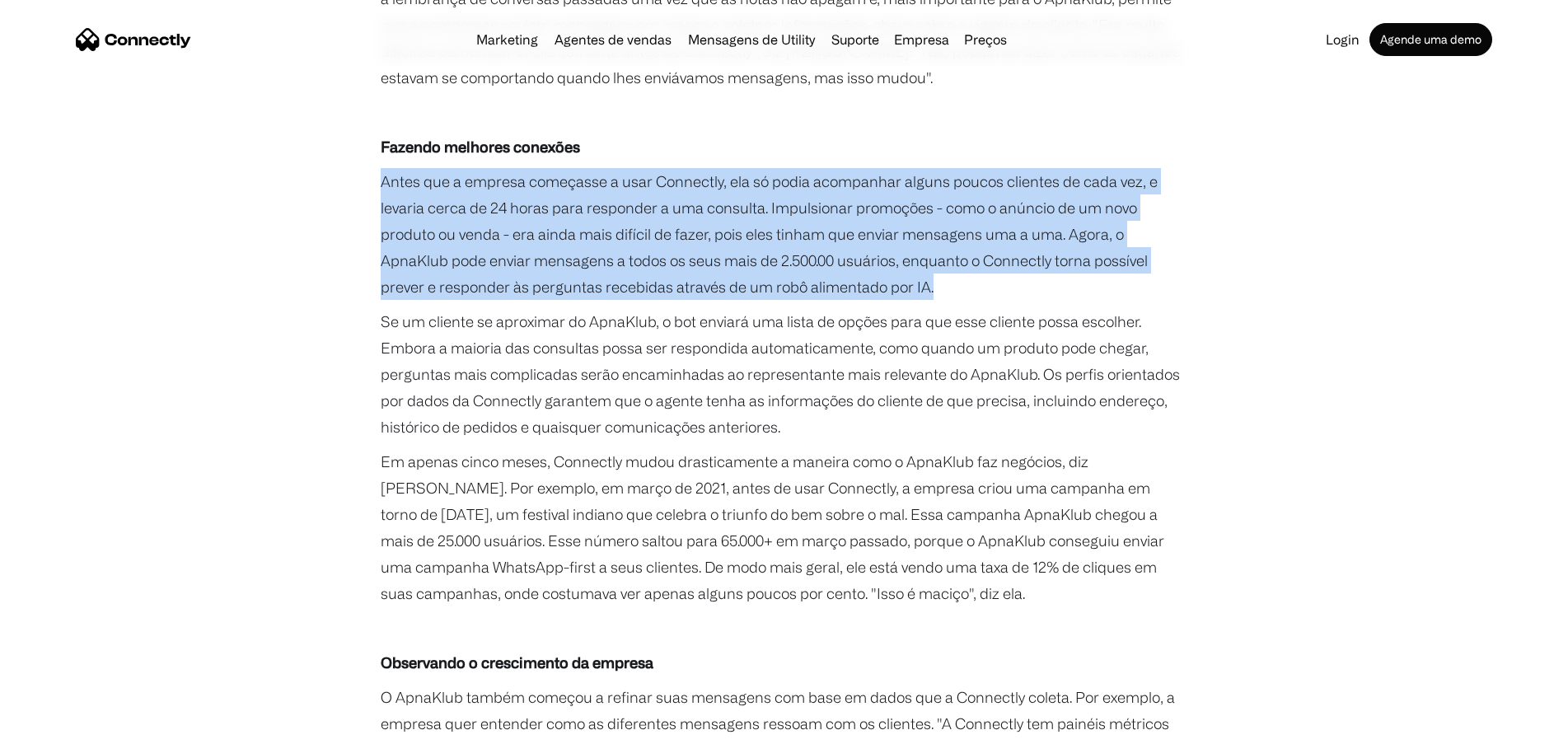
click at [915, 257] on p "Antes que a empresa começasse a usar Connectly, ela só podia acompanhar alguns …" at bounding box center [785, 234] width 808 height 132
copy p "Antes que a empresa começasse a usar Connectly, ela só podia acompanhar alguns …"
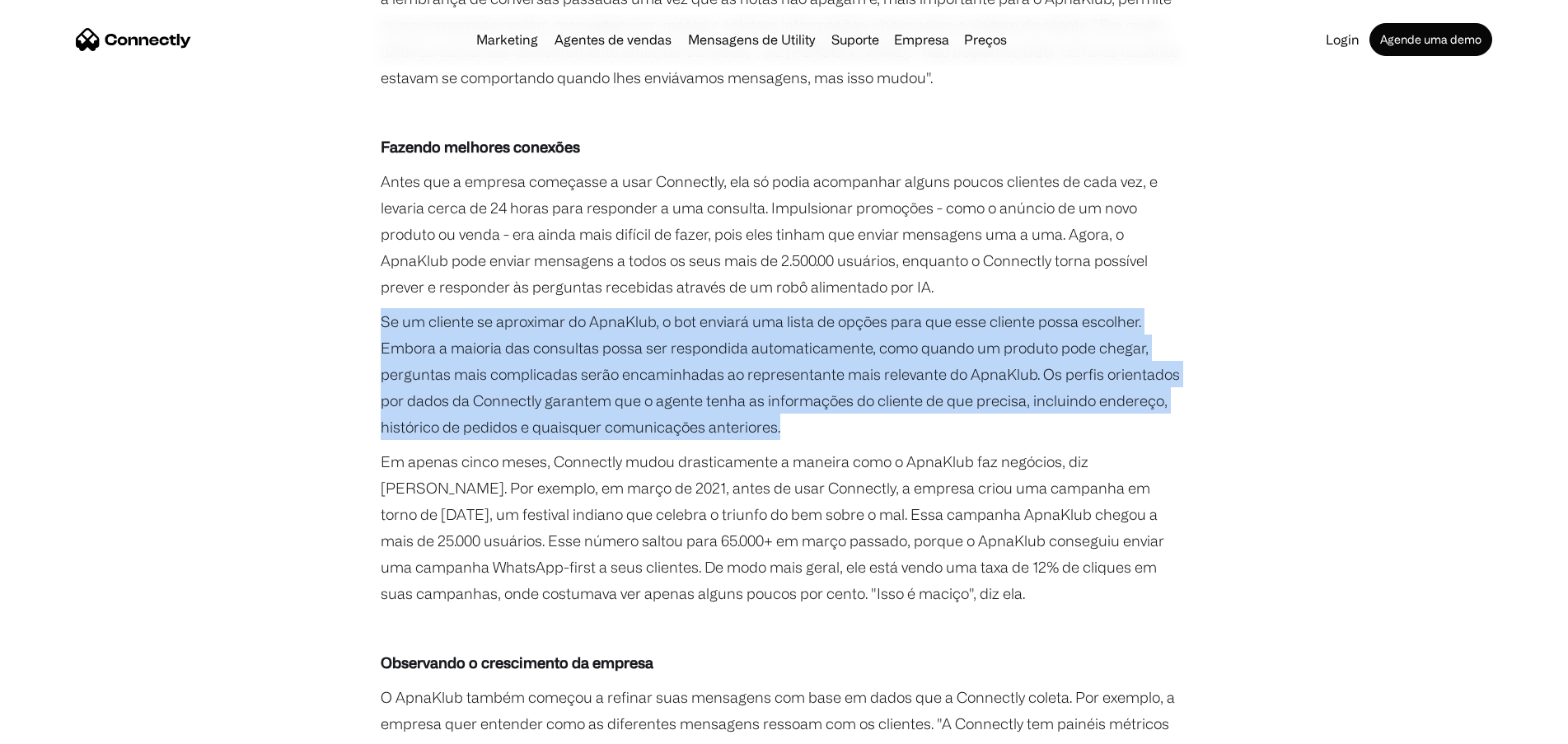
drag, startPoint x: 811, startPoint y: 395, endPoint x: 384, endPoint y: 301, distance: 437.2
click at [384, 308] on p "Se um cliente se aproximar do ApnaKlub, o bot enviará uma lista de opções para …" at bounding box center [785, 373] width 808 height 132
copy p "Se um cliente se aproximar do ApnaKlub, o bot enviará uma lista de opções para …"
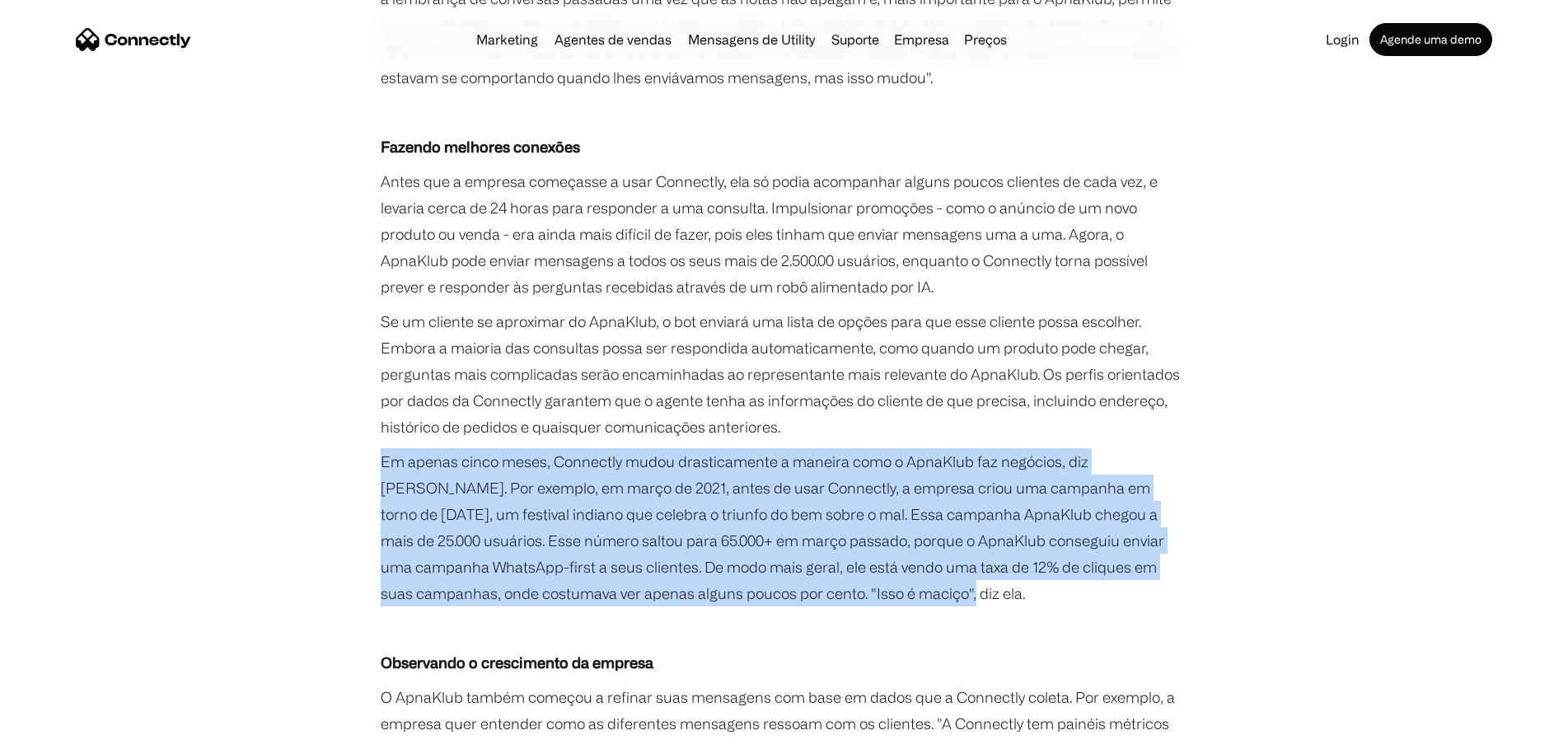
drag, startPoint x: 829, startPoint y: 563, endPoint x: 368, endPoint y: 432, distance: 479.3
copy p "Em apenas cinco meses, Connectly mudou drasticamente a maneira como o ApnaKlub …"
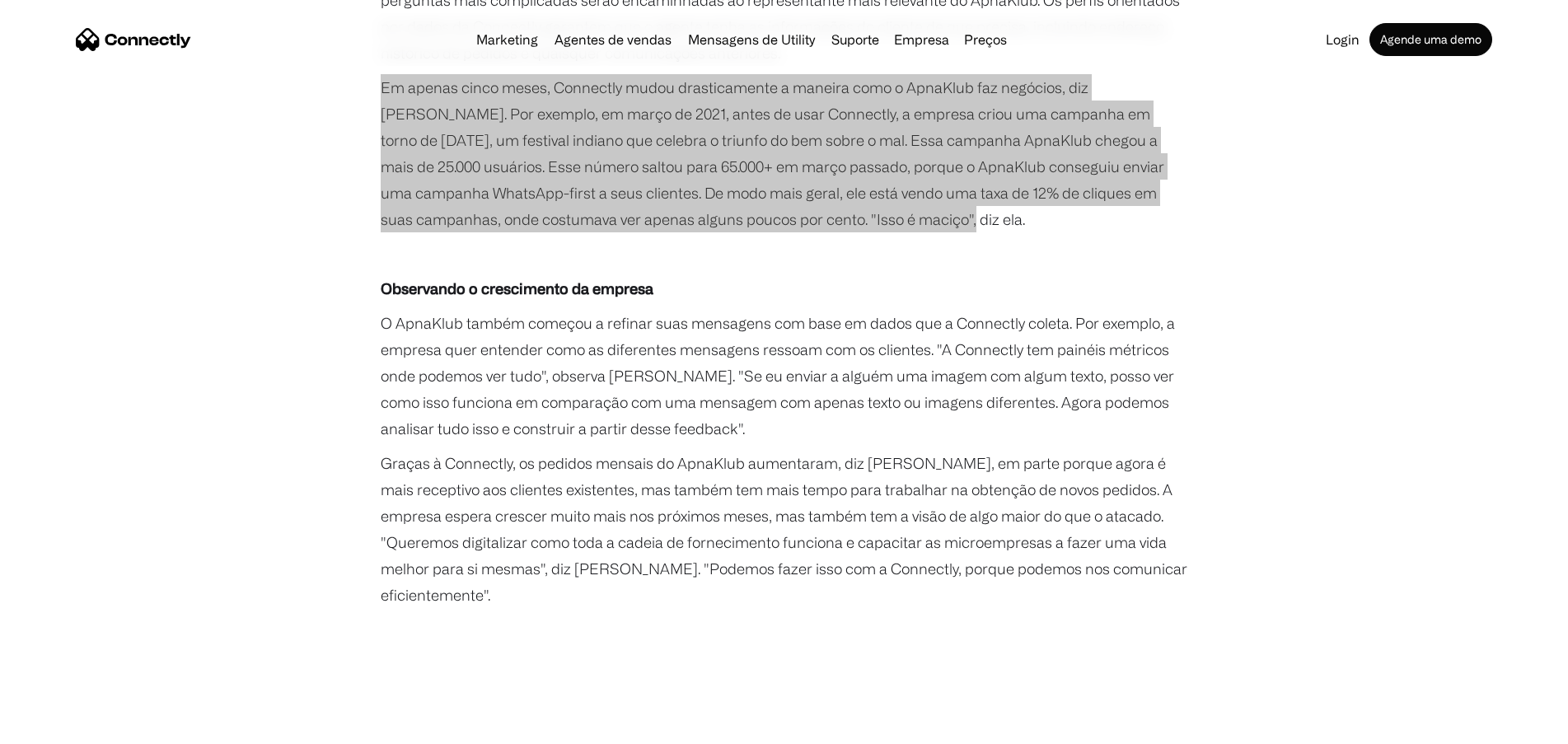
scroll to position [1894, 0]
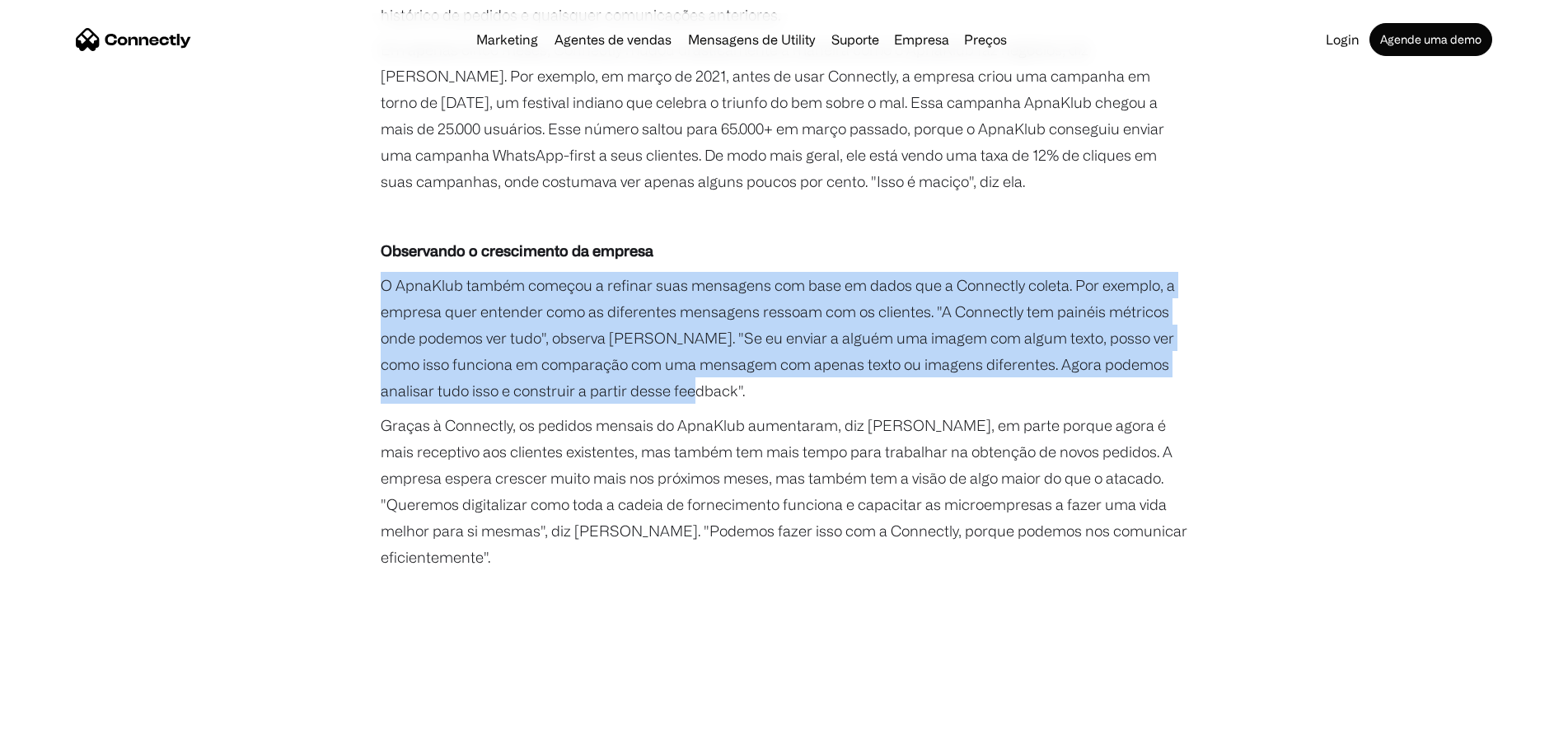
drag, startPoint x: 675, startPoint y: 367, endPoint x: 365, endPoint y: 247, distance: 332.4
copy p "O ApnaKlub também começou a refinar suas mensagens com base em dados que a Conn…"
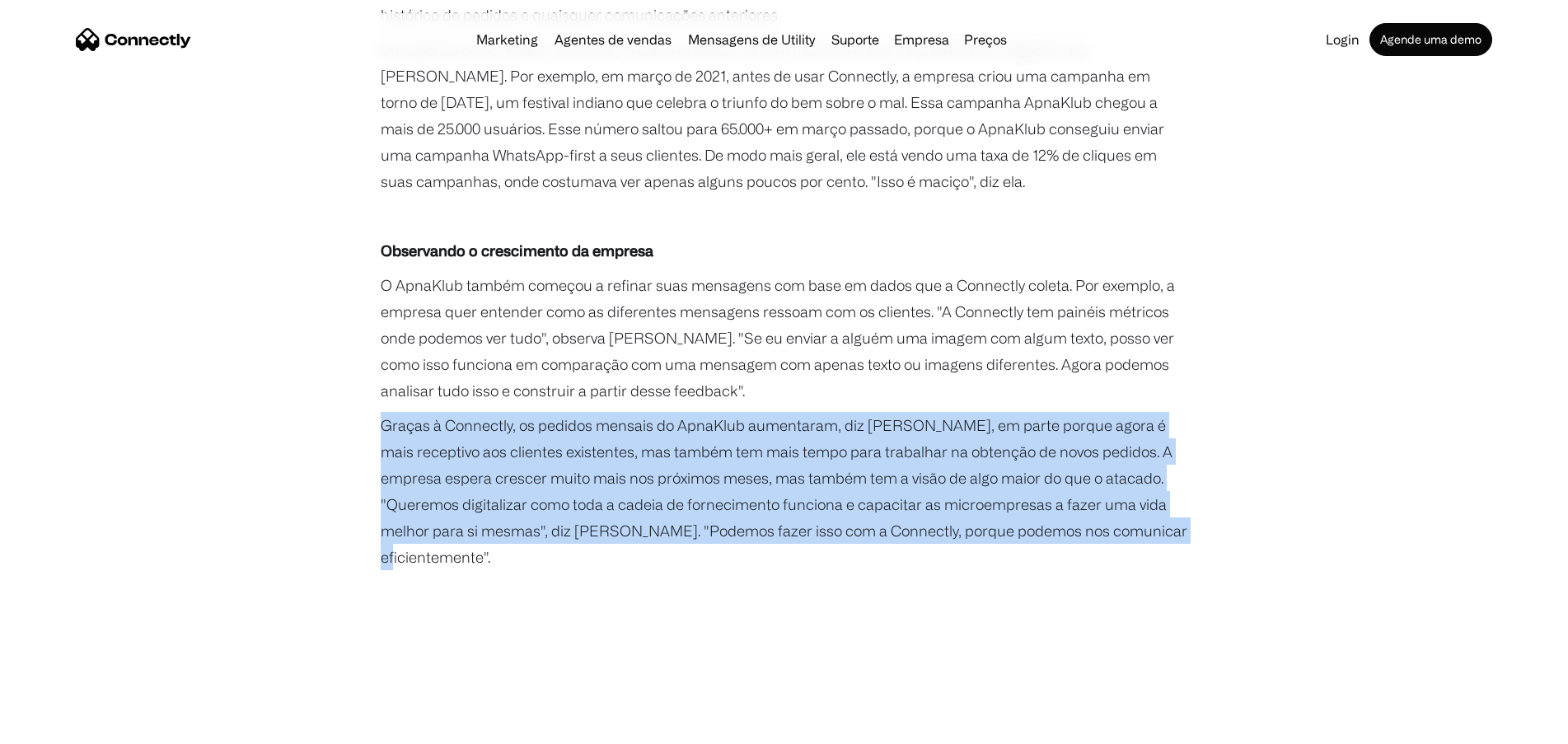
drag, startPoint x: 538, startPoint y: 531, endPoint x: 380, endPoint y: 410, distance: 199.0
click at [381, 412] on p "Graças à Connectly, os pedidos mensais do ApnaKlub aumentaram, diz Sharma, em p…" at bounding box center [785, 491] width 808 height 158
copy p "Graças à Connectly, os pedidos mensais do ApnaKlub aumentaram, diz Sharma, em p…"
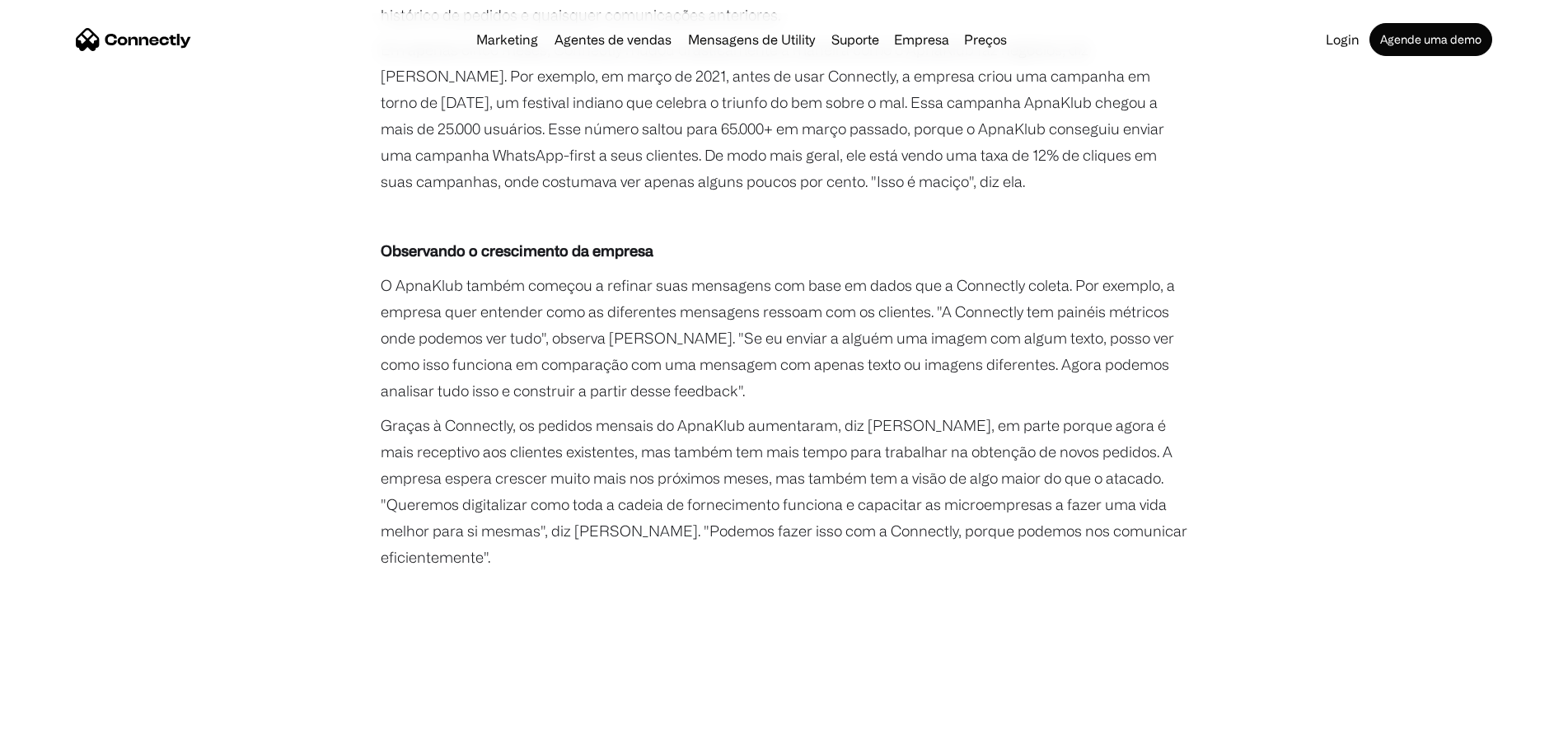
click at [905, 578] on p "‍" at bounding box center [785, 591] width 808 height 26
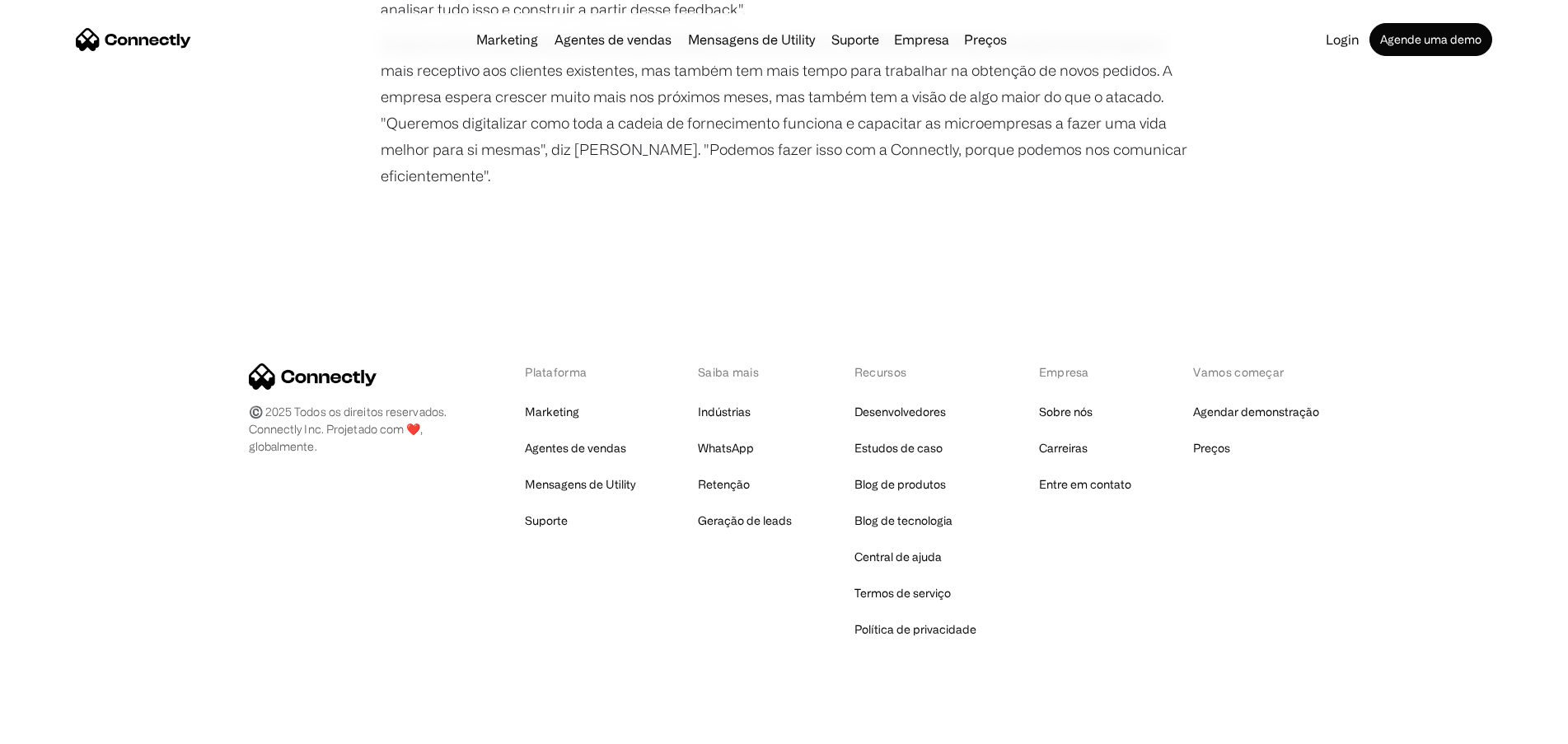
scroll to position [2278, 0]
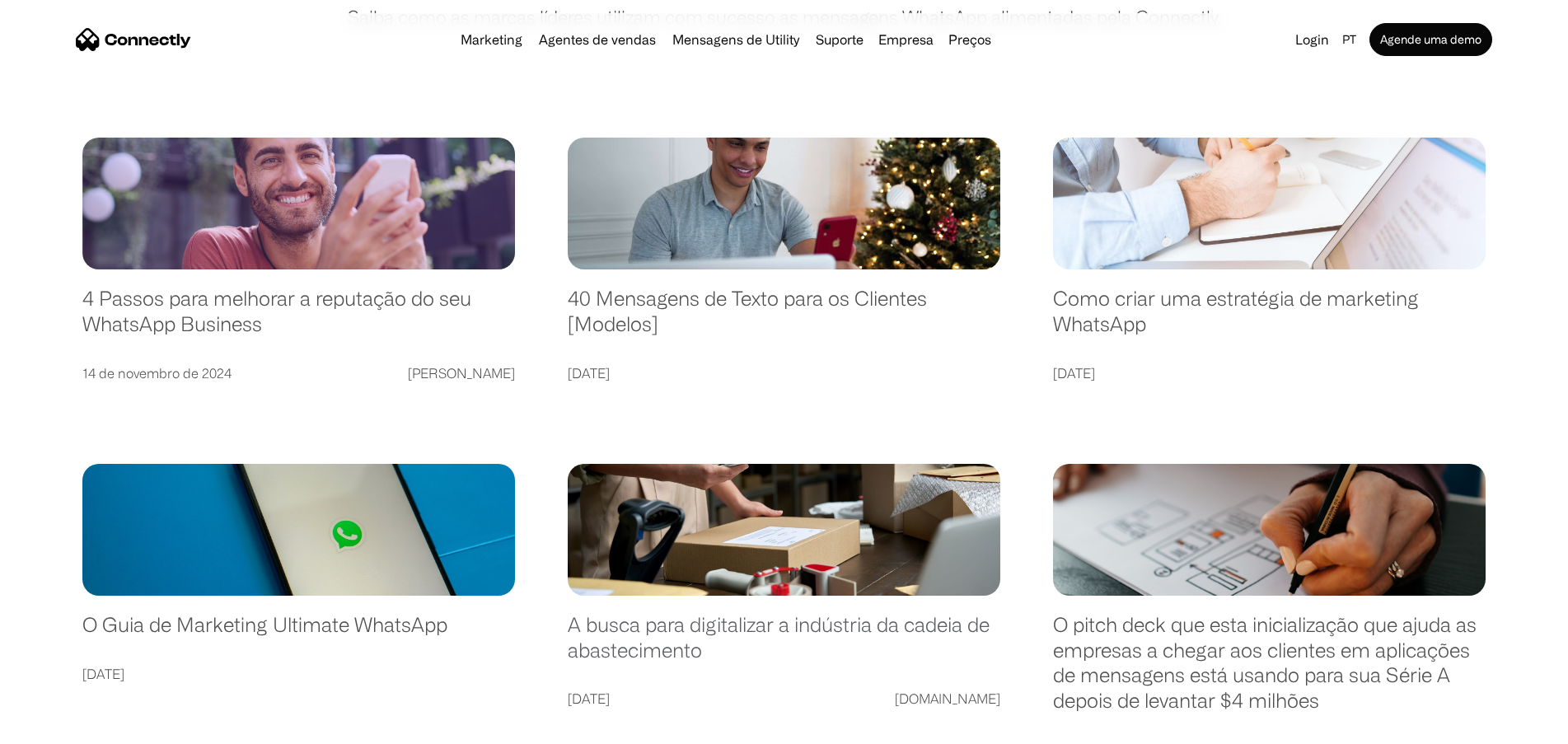
scroll to position [247, 0]
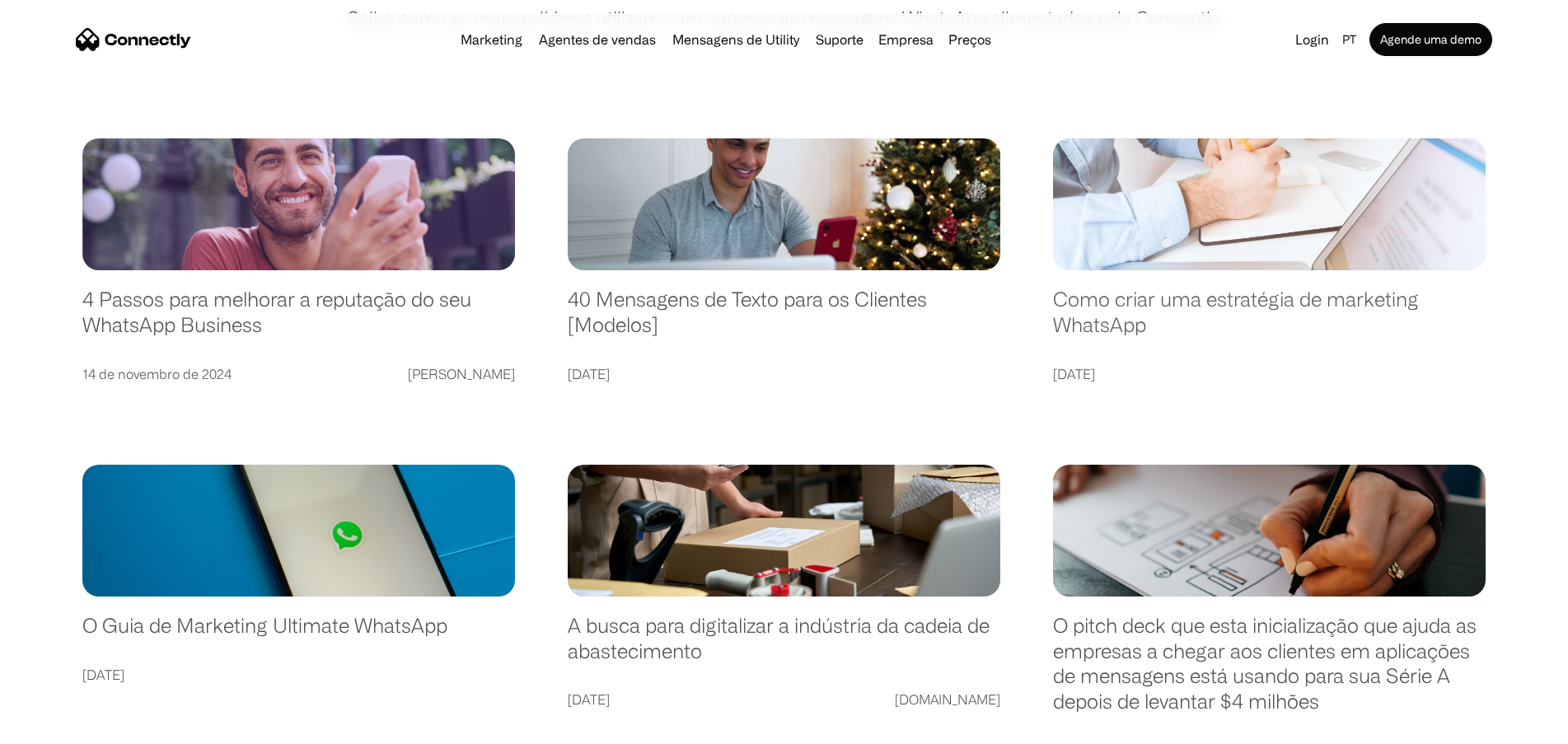
click at [1125, 309] on link "Como criar uma estratégia de marketing WhatsApp" at bounding box center [1269, 319] width 432 height 66
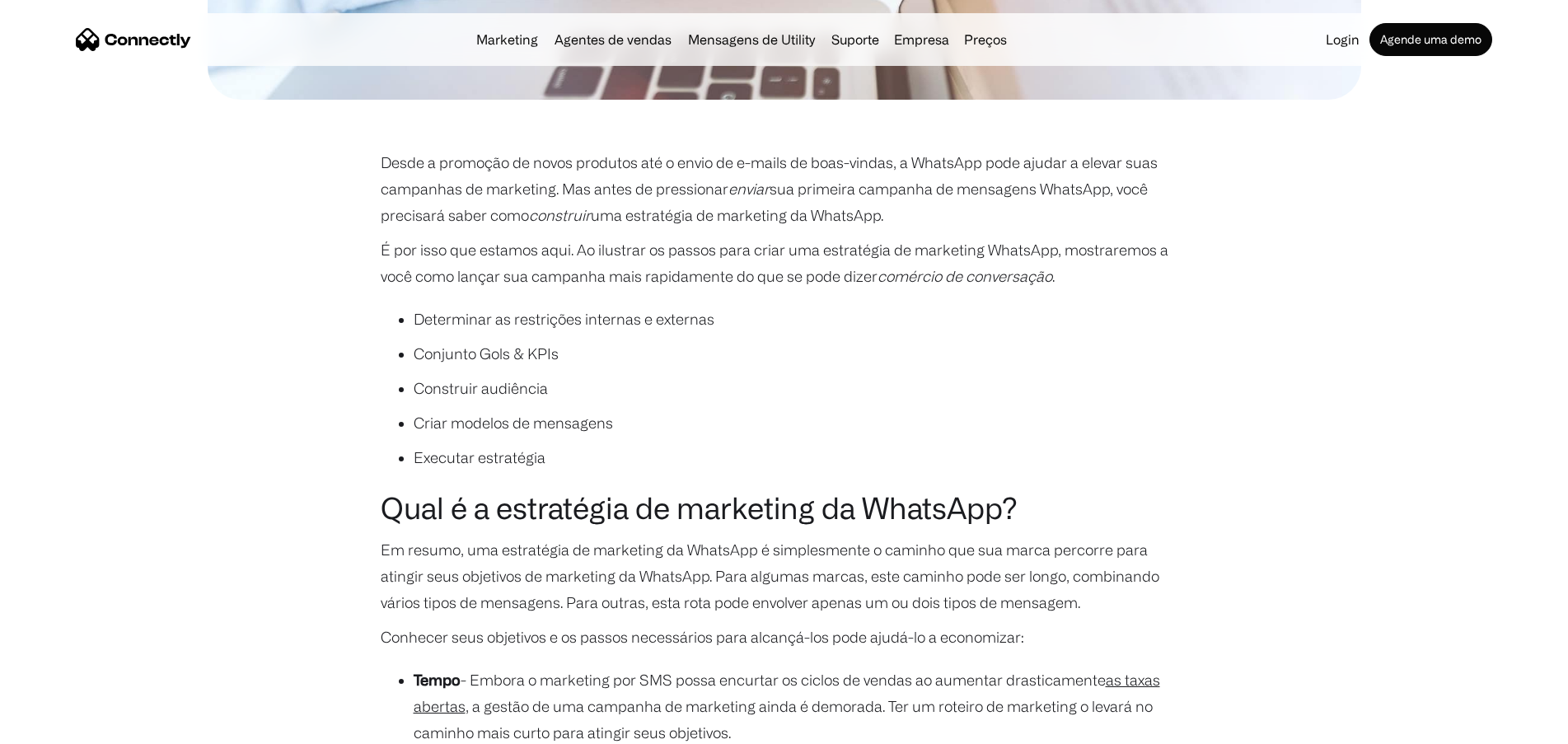
scroll to position [741, 0]
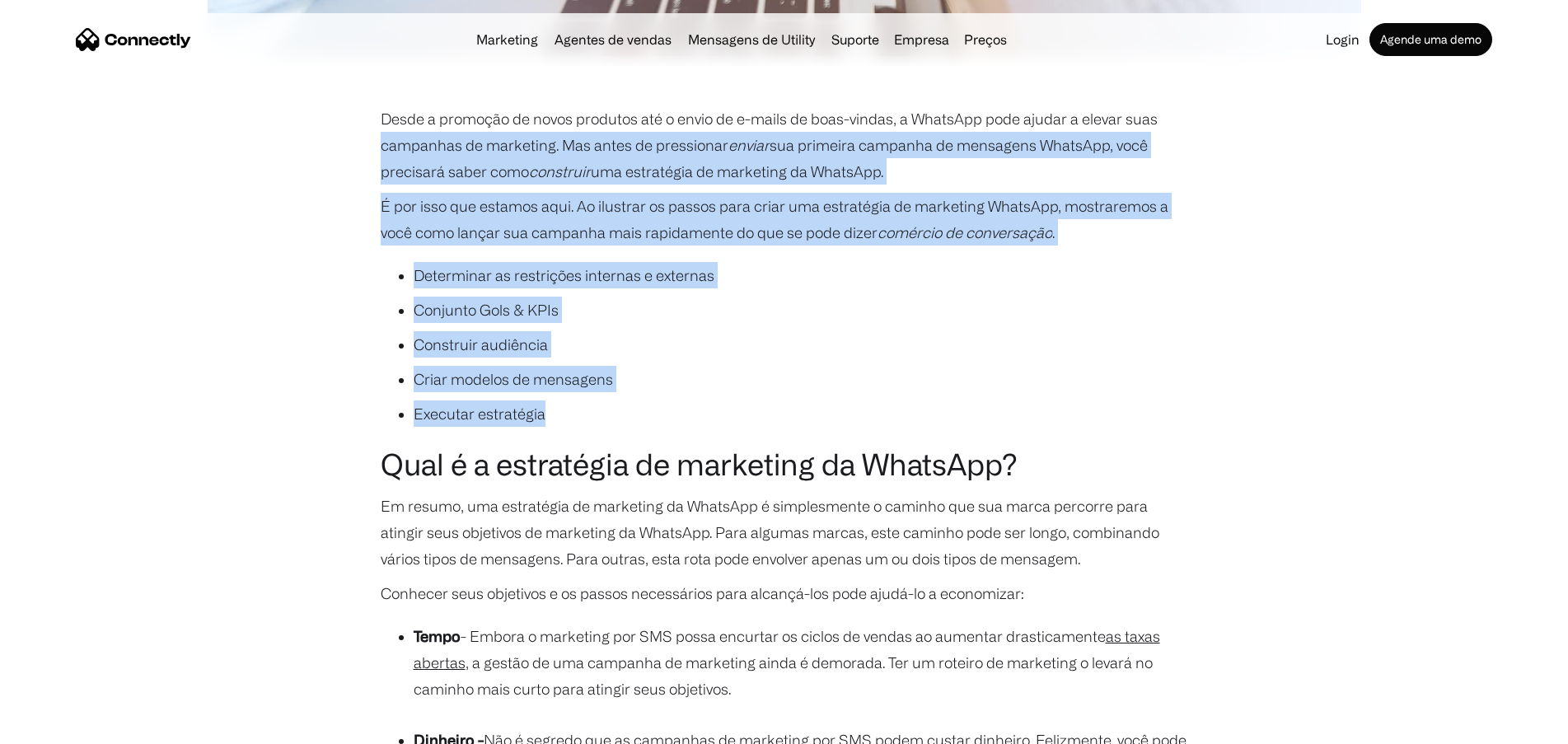
drag, startPoint x: 593, startPoint y: 408, endPoint x: 342, endPoint y: 135, distance: 370.9
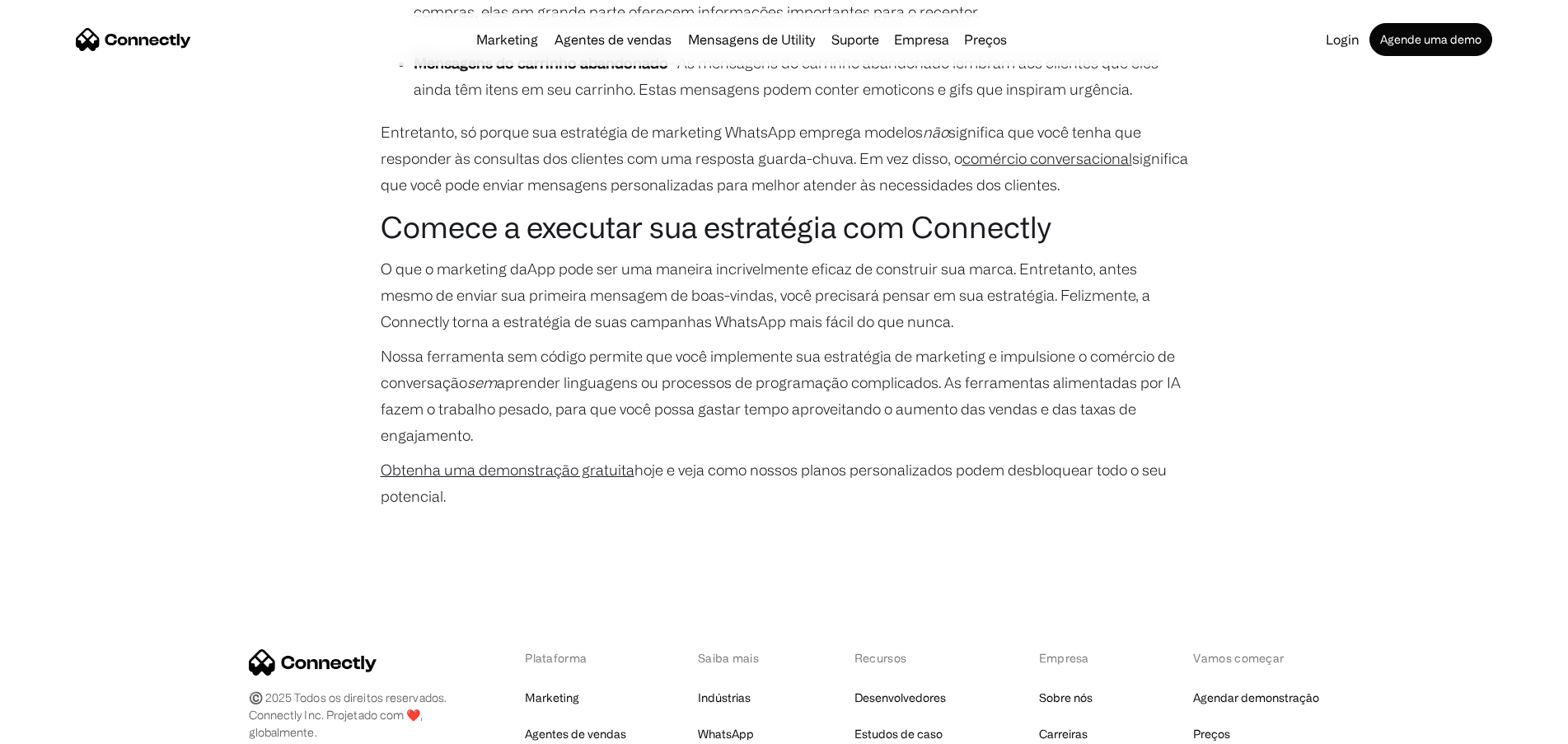
scroll to position [4530, 0]
